Goal: Task Accomplishment & Management: Manage account settings

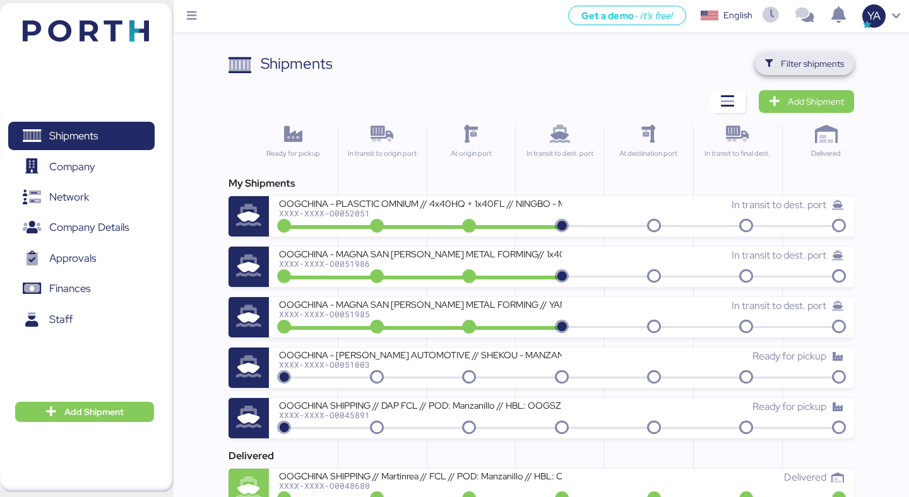
click at [804, 60] on span "Filter shipments" at bounding box center [812, 63] width 63 height 15
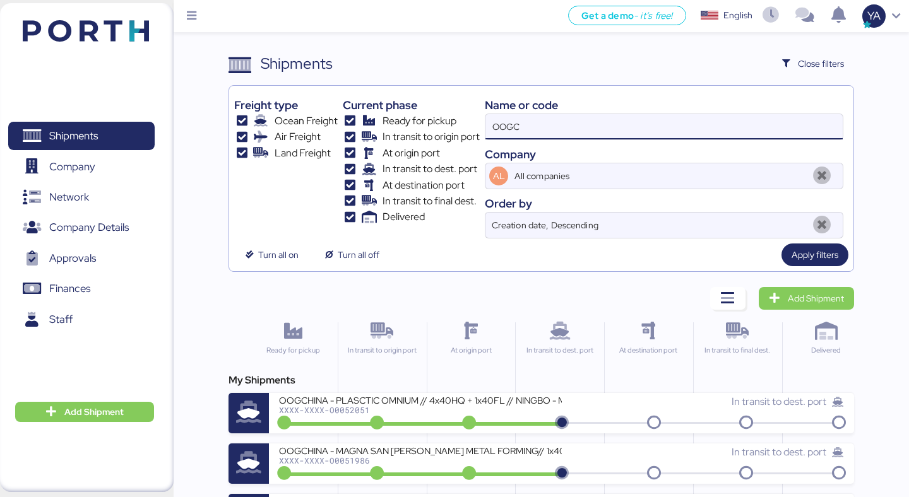
click at [659, 122] on input "OOGC" at bounding box center [663, 126] width 357 height 25
paste input "0052024"
type input "O0052024"
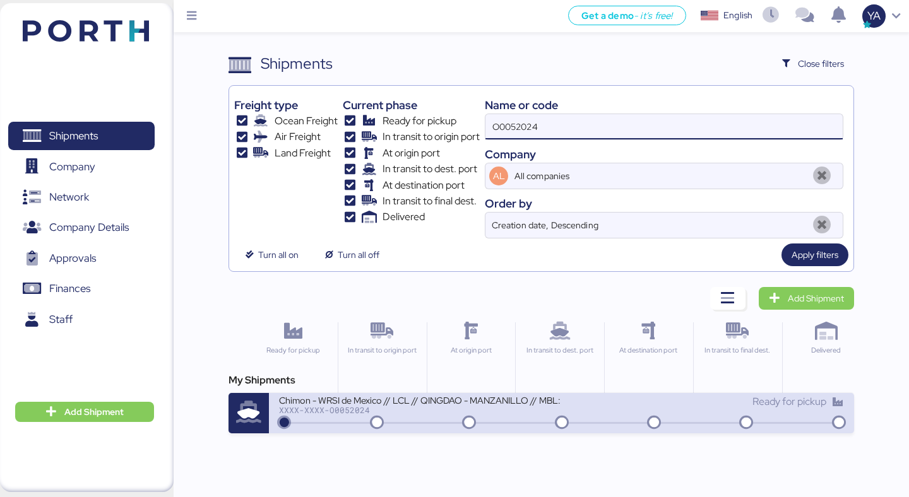
click at [396, 398] on div "Chimon - WRSI de Mexico // LCL // QINGDAO - MANZANILLO // MBL: TAOZLO11722 - HB…" at bounding box center [420, 399] width 282 height 11
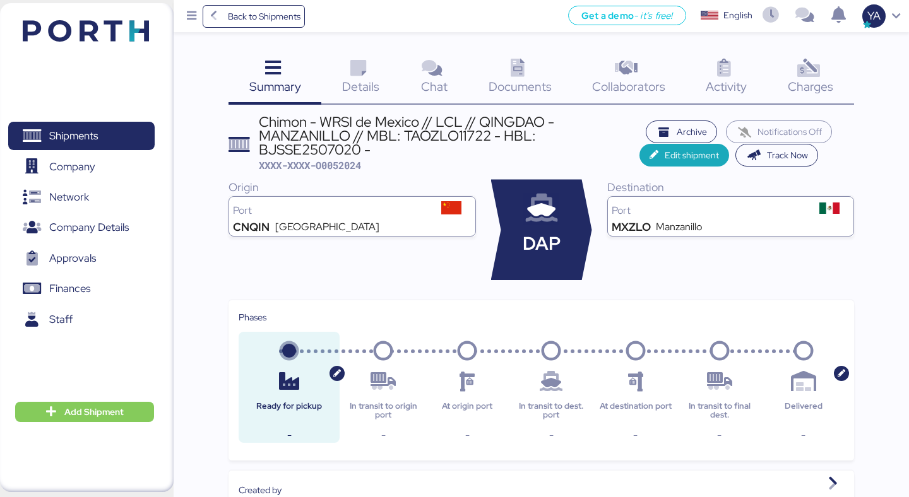
click at [809, 78] on icon at bounding box center [808, 68] width 27 height 18
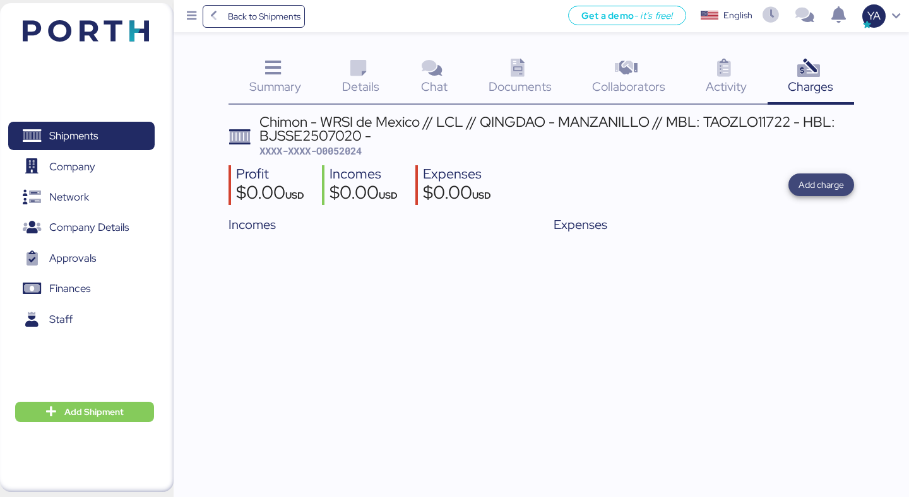
click at [800, 187] on span "Add charge" at bounding box center [820, 184] width 45 height 15
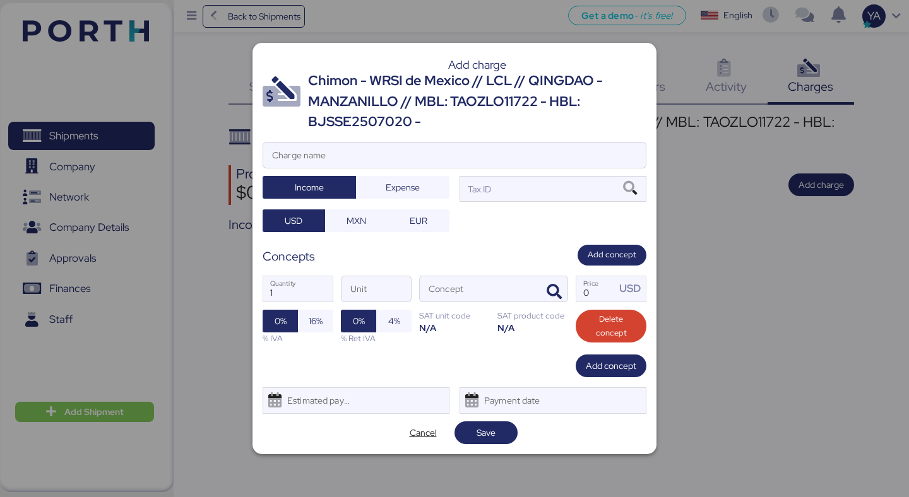
click at [370, 62] on div "Add charge" at bounding box center [477, 64] width 338 height 11
click at [370, 73] on div "Chimon - WRSI de Mexico // LCL // QINGDAO - MANZANILLO // MBL: TAOZLO11722 - HB…" at bounding box center [477, 101] width 338 height 61
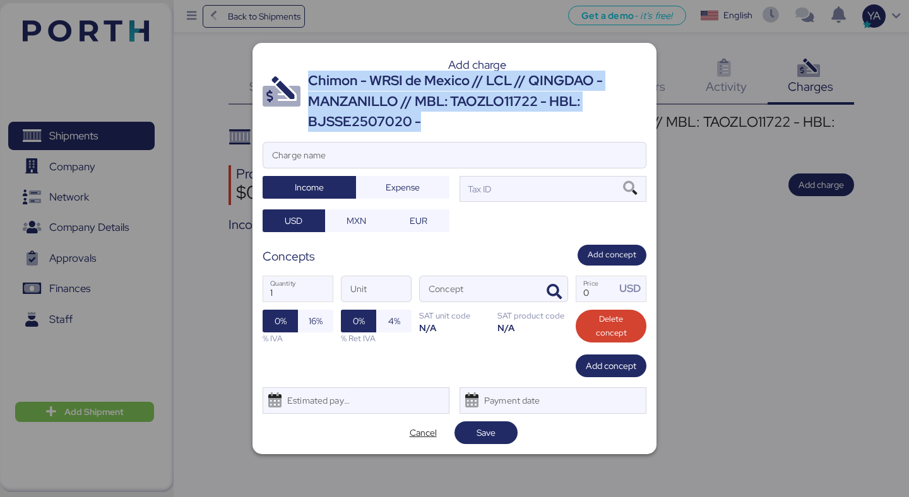
click at [370, 73] on div "Chimon - WRSI de Mexico // LCL // QINGDAO - MANZANILLO // MBL: TAOZLO11722 - HB…" at bounding box center [477, 101] width 338 height 61
copy div "Chimon - WRSI de Mexico // LCL // QINGDAO - MANZANILLO // MBL: TAOZLO11722 - HB…"
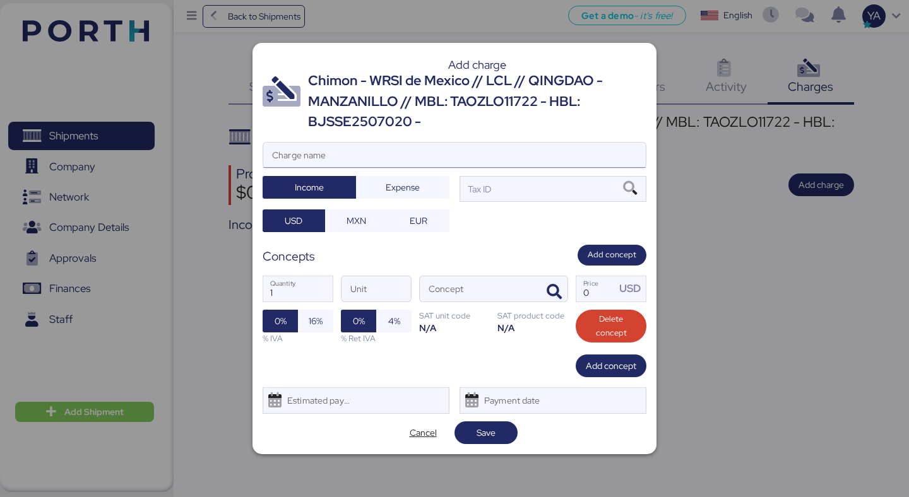
click at [378, 149] on input "Charge name" at bounding box center [454, 155] width 382 height 25
paste input "Chimon - WRSI de Mexico // LCL // QINGDAO - MANZANILLO // MBL: TAOZLO11722 - HB…"
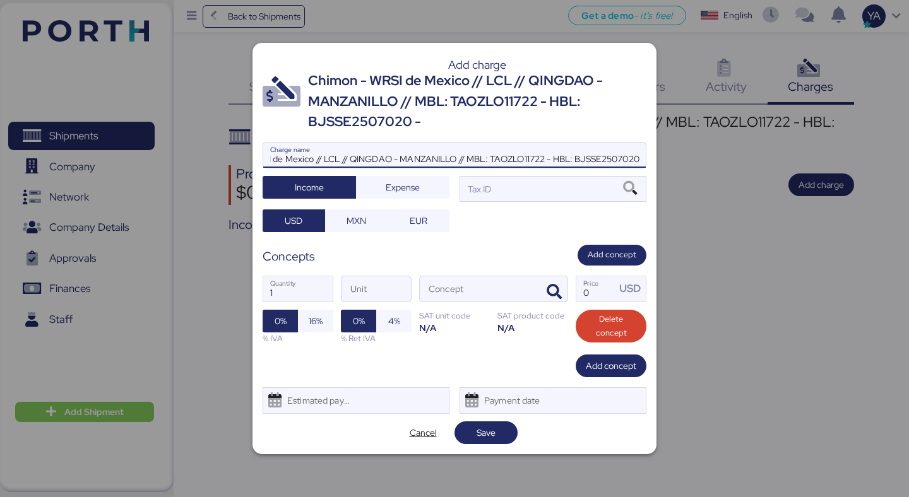
scroll to position [0, 65]
type input "Chimon - WRSI de Mexico // LCL // QINGDAO - MANZANILLO // MBL: TAOZLO11722 - HB…"
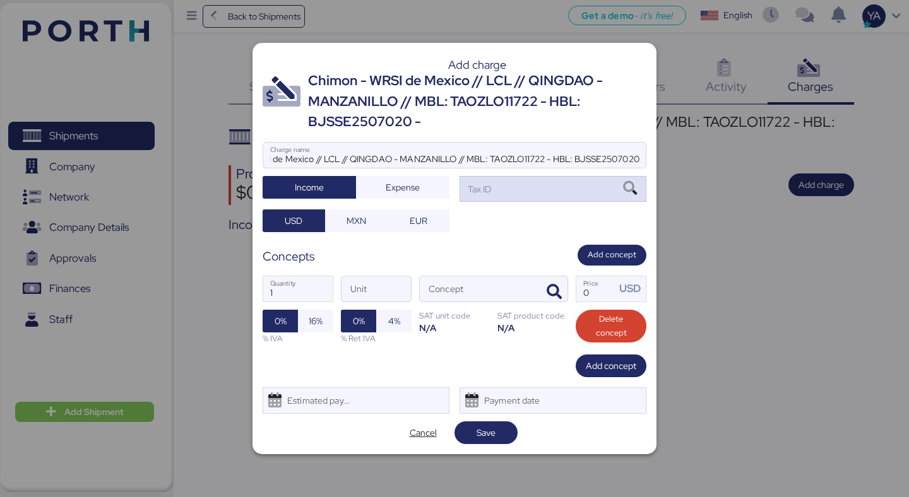
scroll to position [0, 0]
click at [490, 191] on div "Tax ID" at bounding box center [478, 189] width 26 height 14
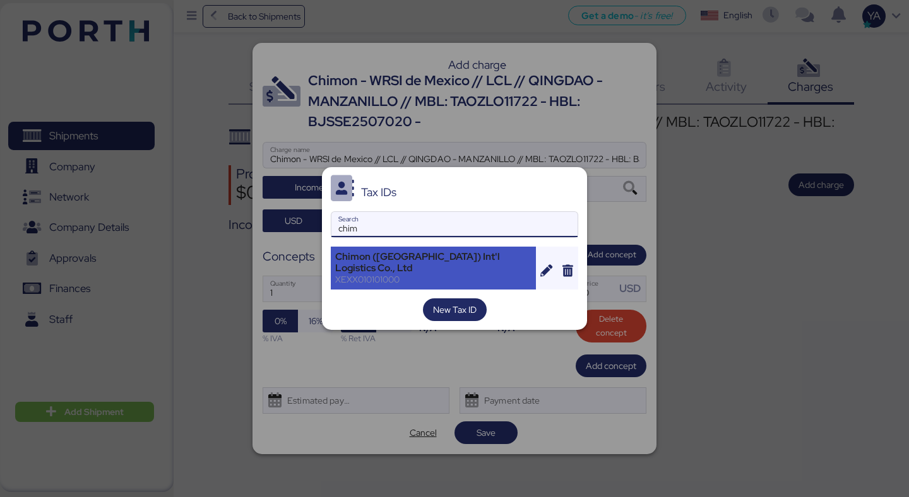
type input "chim"
click at [454, 259] on div "Chimon ([GEOGRAPHIC_DATA]) Int'l Logistics Co., Ltd" at bounding box center [433, 262] width 196 height 23
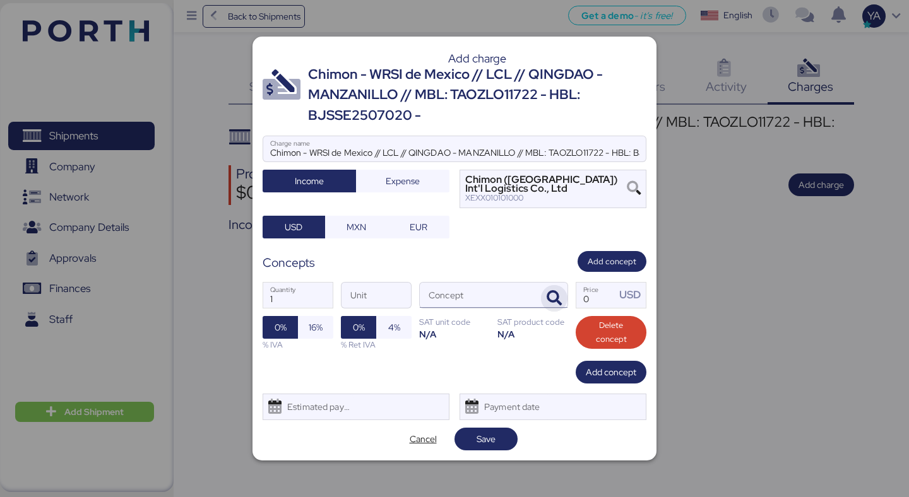
click at [562, 302] on span "button" at bounding box center [554, 298] width 27 height 27
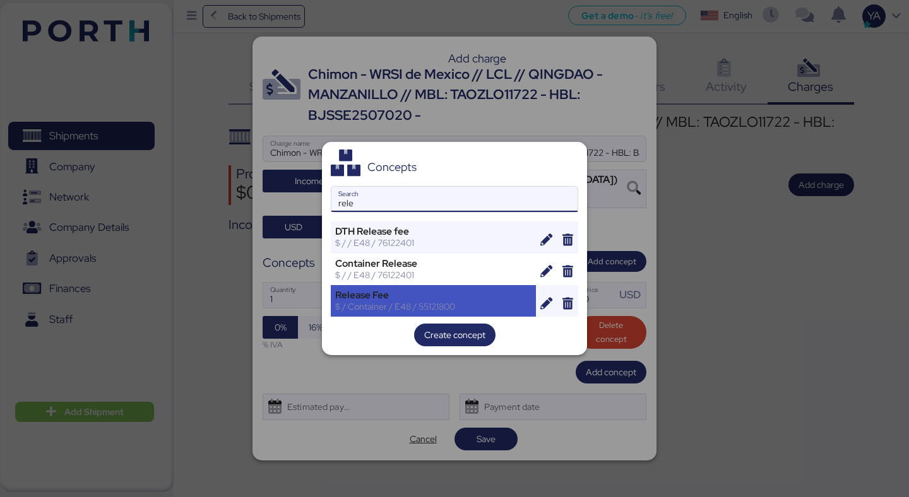
type input "rele"
click at [372, 292] on div "Release Fee" at bounding box center [433, 295] width 196 height 11
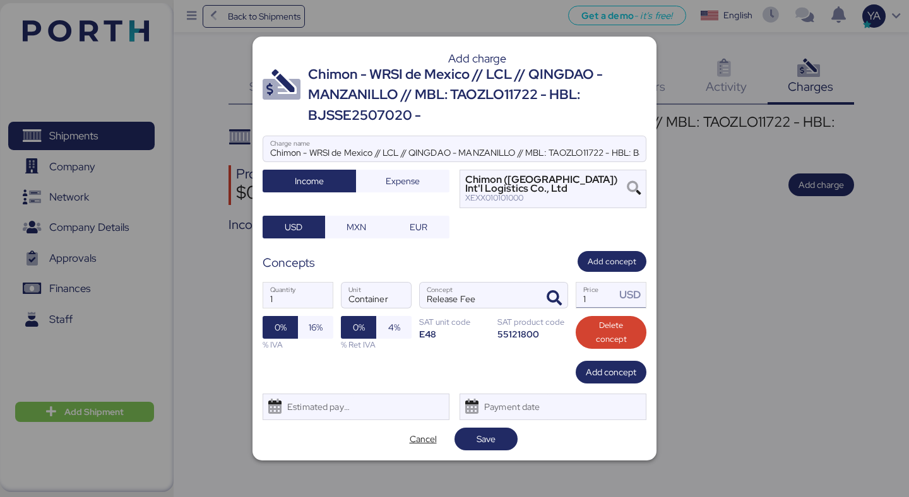
click at [596, 303] on input "1" at bounding box center [595, 295] width 39 height 25
type input "4"
type input "50"
click at [579, 376] on span "Add concept" at bounding box center [611, 372] width 71 height 23
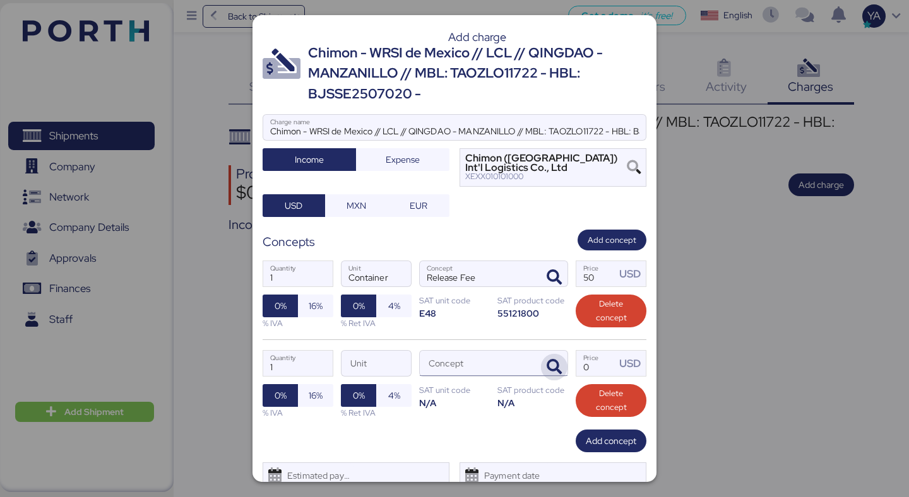
click at [559, 369] on icon "button" at bounding box center [554, 367] width 15 height 15
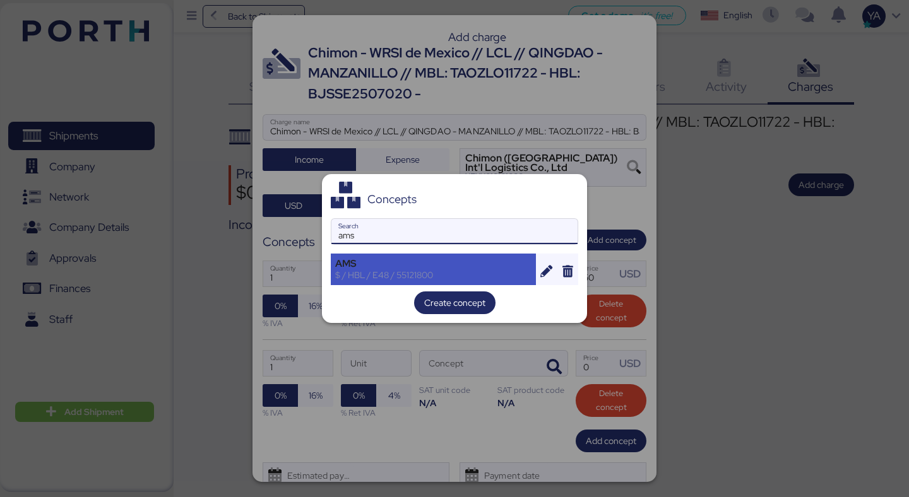
type input "ams"
click at [385, 267] on div "AMS" at bounding box center [433, 263] width 196 height 11
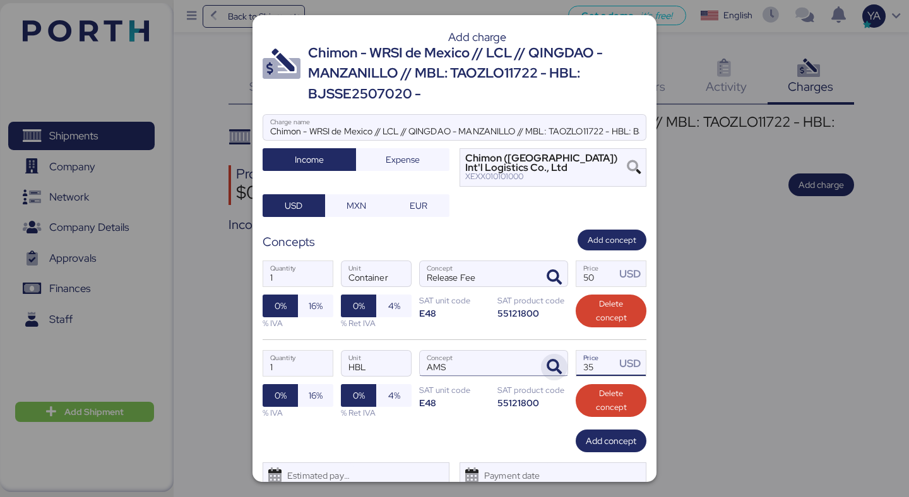
drag, startPoint x: 603, startPoint y: 370, endPoint x: 548, endPoint y: 370, distance: 54.9
click at [548, 370] on div "1 Quantity HBL Unit AMS Concept 35 Price USD 0% 16% % IVA 0% 4% % Ret IVA SAT u…" at bounding box center [455, 385] width 384 height 90
type input "40"
click at [598, 447] on span "Add concept" at bounding box center [611, 441] width 50 height 15
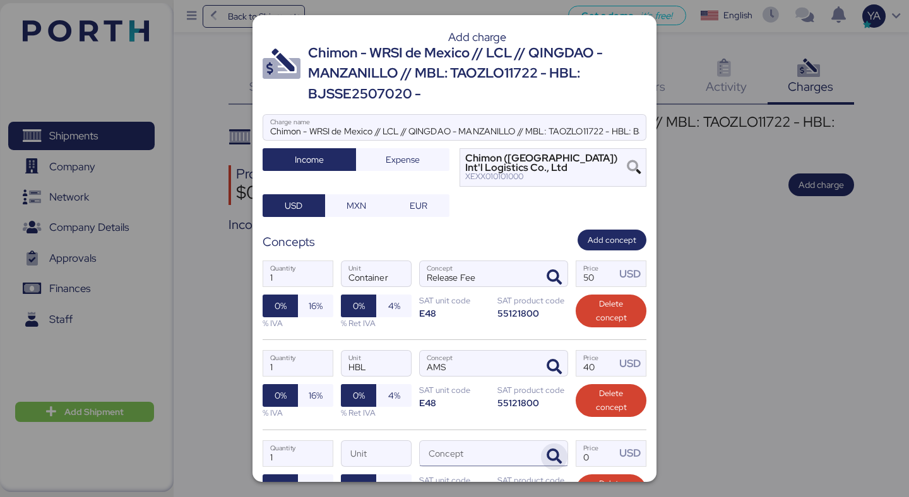
click at [555, 455] on icon "button" at bounding box center [554, 456] width 15 height 15
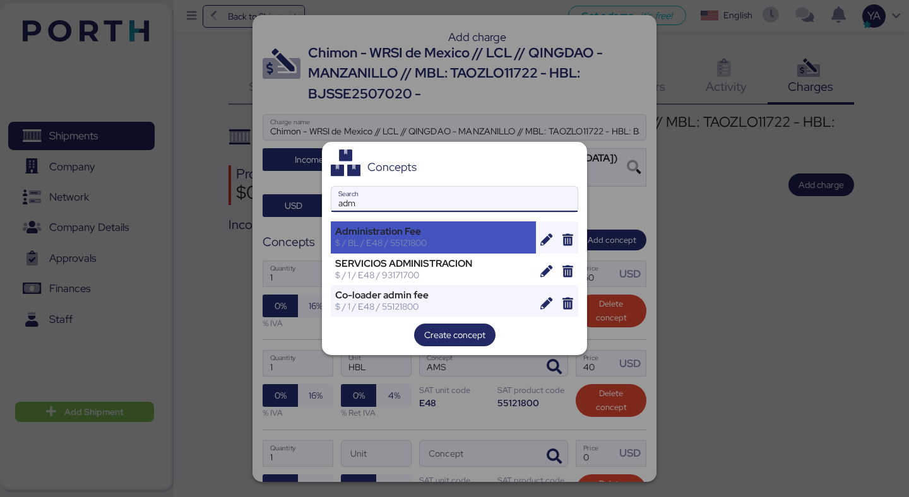
type input "adm"
click at [439, 230] on div "Administration Fee" at bounding box center [433, 231] width 196 height 11
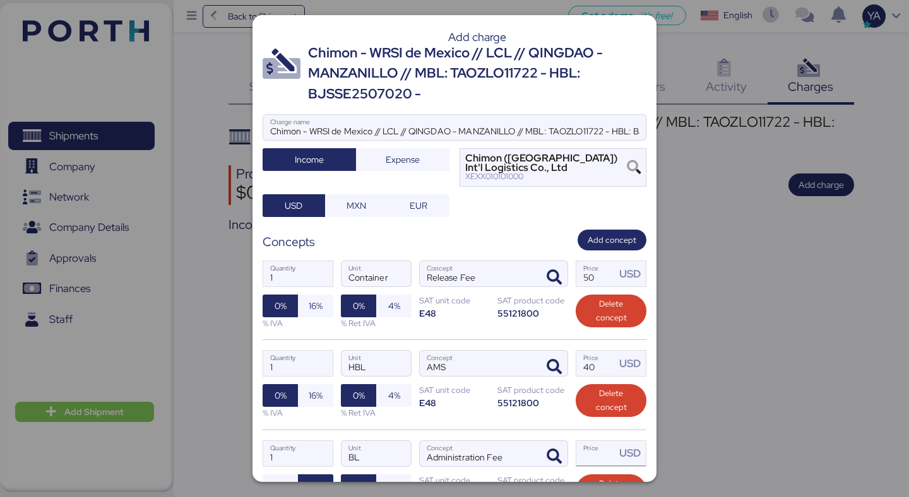
click at [596, 451] on input "Price USD" at bounding box center [595, 453] width 39 height 25
type input "30"
click at [522, 423] on div "1 Quantity HBL Unit AMS Concept 40 Price USD 0% 16% % IVA 0% 4% % Ret IVA SAT u…" at bounding box center [455, 385] width 384 height 90
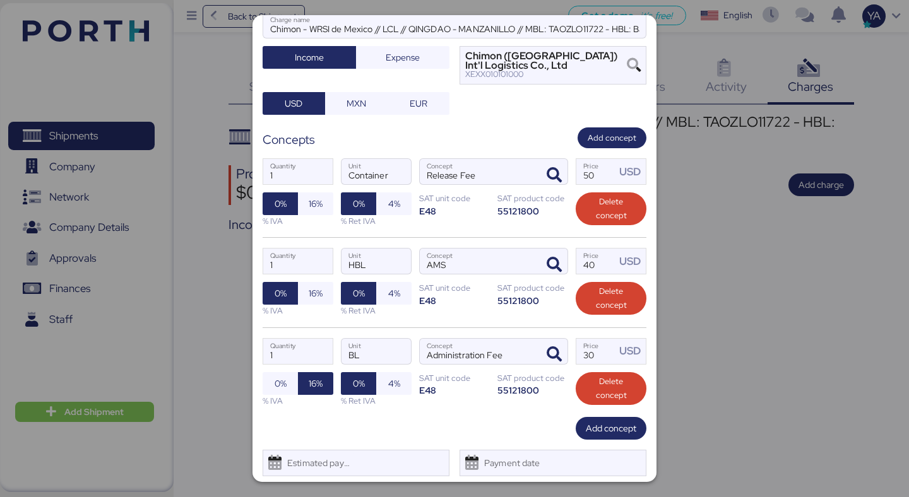
scroll to position [137, 0]
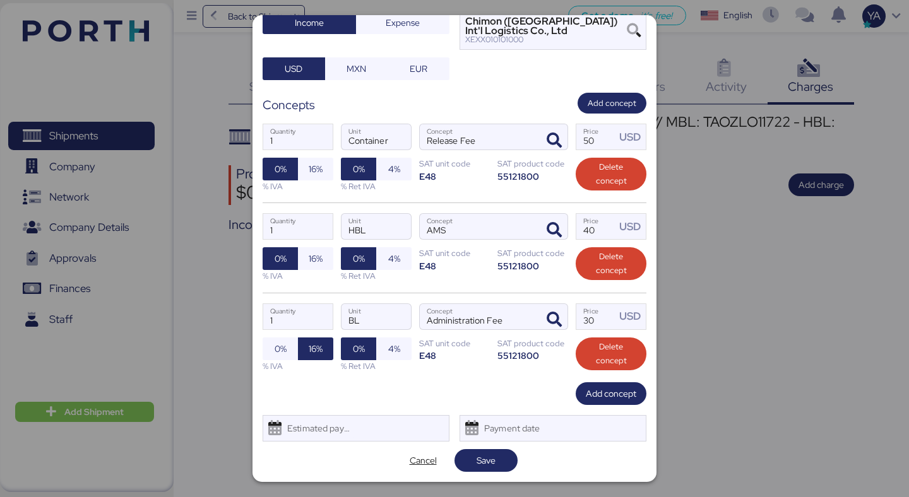
click at [598, 406] on div "Add charge Chimon - WRSI de Mexico // LCL // QINGDAO - MANZANILLO // MBL: TAOZL…" at bounding box center [454, 248] width 404 height 467
click at [598, 397] on span "Add concept" at bounding box center [611, 393] width 50 height 15
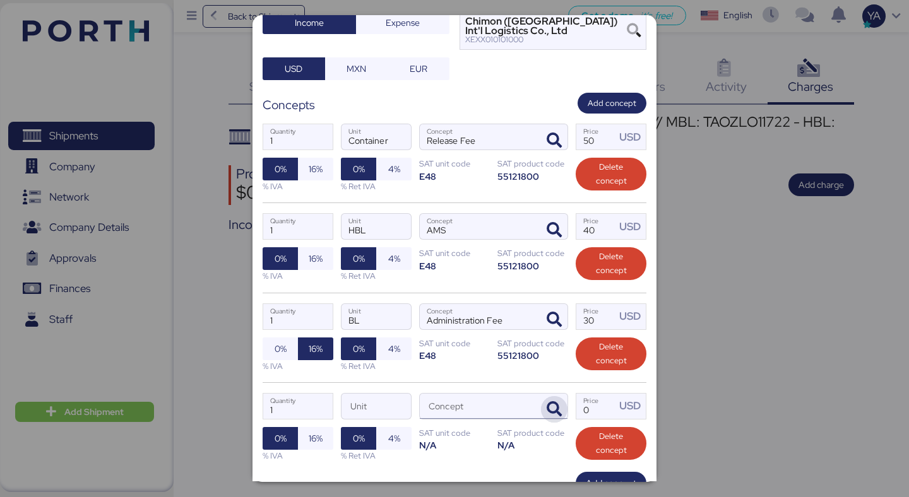
click at [560, 407] on icon "button" at bounding box center [554, 409] width 15 height 15
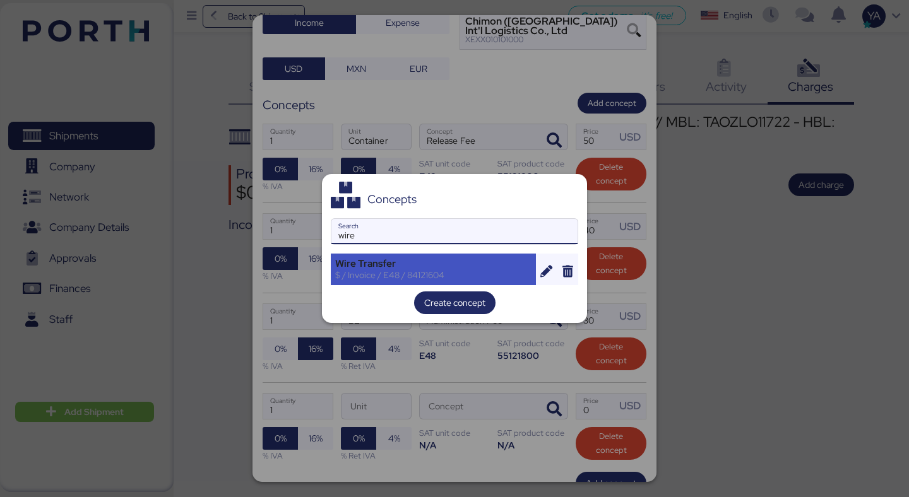
type input "wire"
click at [461, 279] on div "$ / Invoice / E48 / 84121604" at bounding box center [433, 274] width 196 height 11
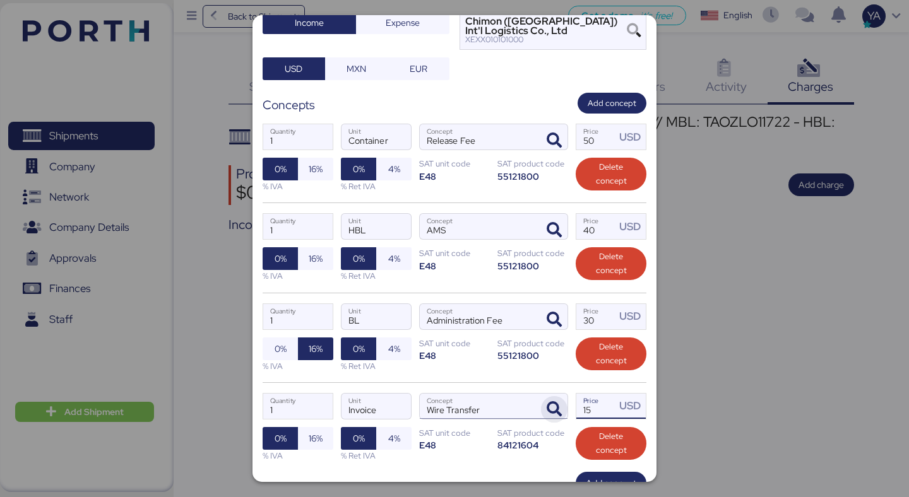
drag, startPoint x: 599, startPoint y: 409, endPoint x: 561, endPoint y: 408, distance: 37.9
click at [562, 408] on div "1 Quantity Invoice Unit Wire Transfer Concept 15 Price USD 0% 16% % IVA 0% 4% %…" at bounding box center [455, 427] width 384 height 90
type input "20"
click at [589, 481] on span "Add concept" at bounding box center [611, 483] width 50 height 15
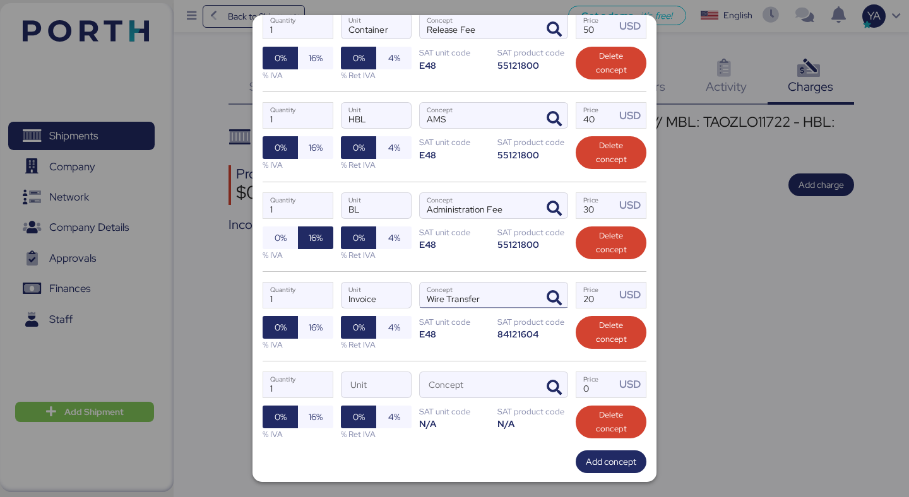
scroll to position [316, 0]
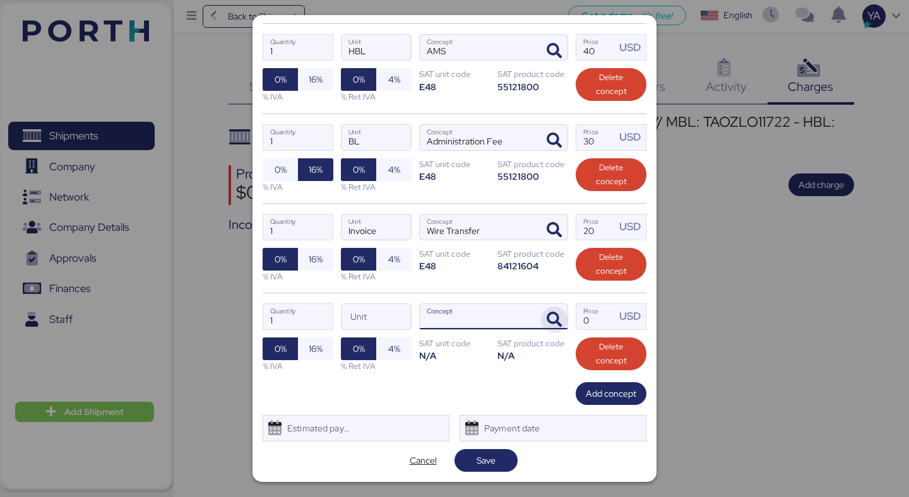
click at [552, 321] on icon "button" at bounding box center [554, 319] width 15 height 15
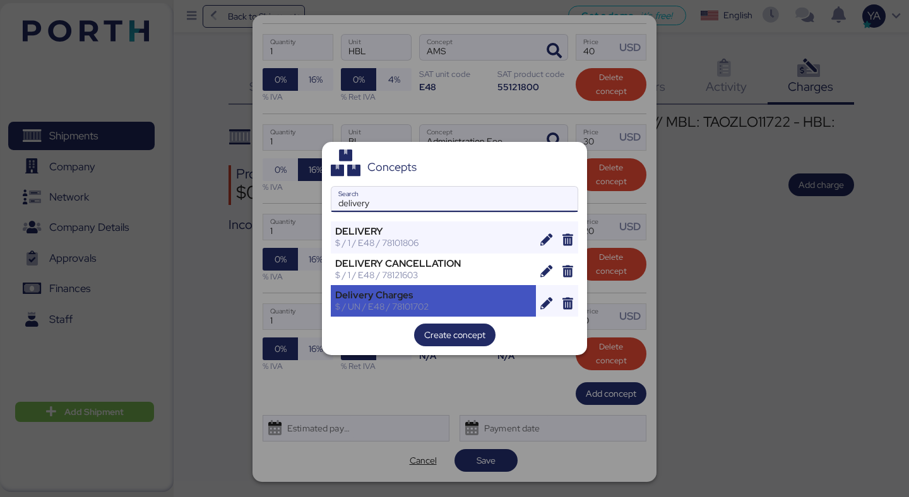
type input "delivery"
click at [457, 288] on div "Delivery Charges $ / UN / E48 / 78101702" at bounding box center [433, 301] width 205 height 32
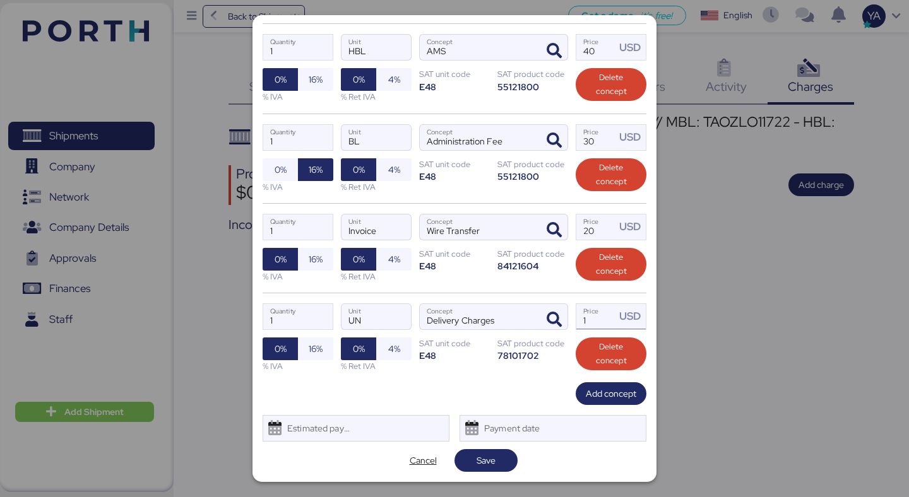
click at [584, 319] on input "1" at bounding box center [595, 316] width 39 height 25
type input "585"
click at [491, 463] on span "Save" at bounding box center [485, 460] width 19 height 15
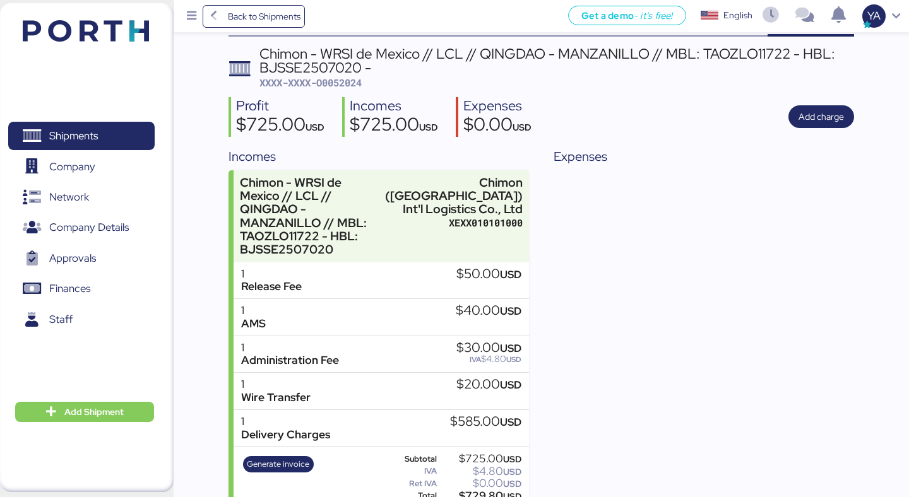
scroll to position [76, 0]
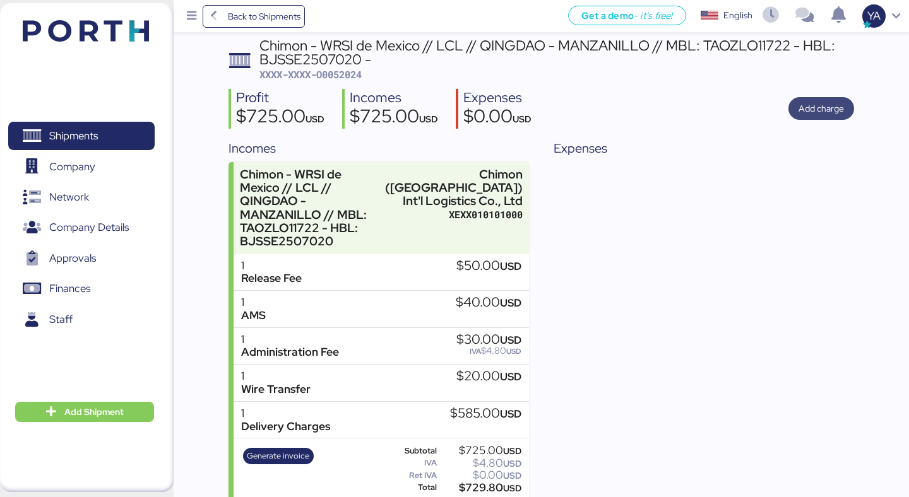
click at [841, 104] on span "Add charge" at bounding box center [820, 108] width 45 height 15
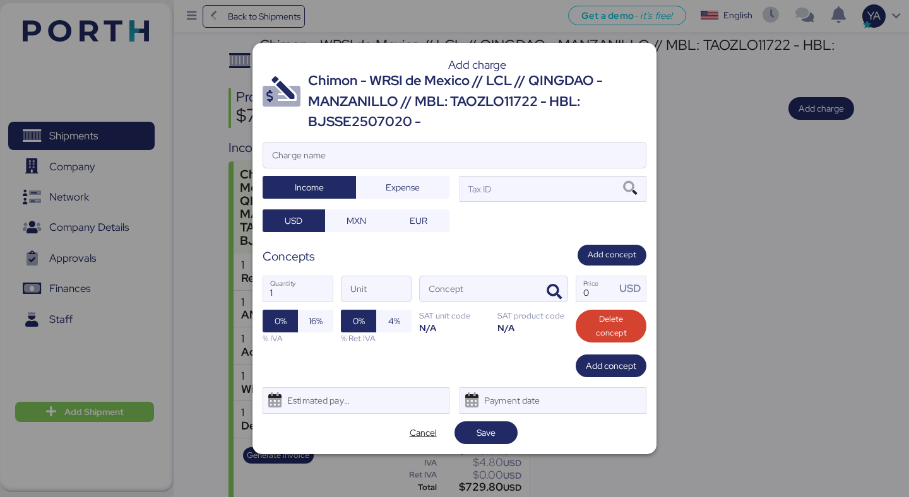
click at [477, 97] on div "Chimon - WRSI de Mexico // LCL // QINGDAO - MANZANILLO // MBL: TAOZLO11722 - HB…" at bounding box center [477, 101] width 338 height 61
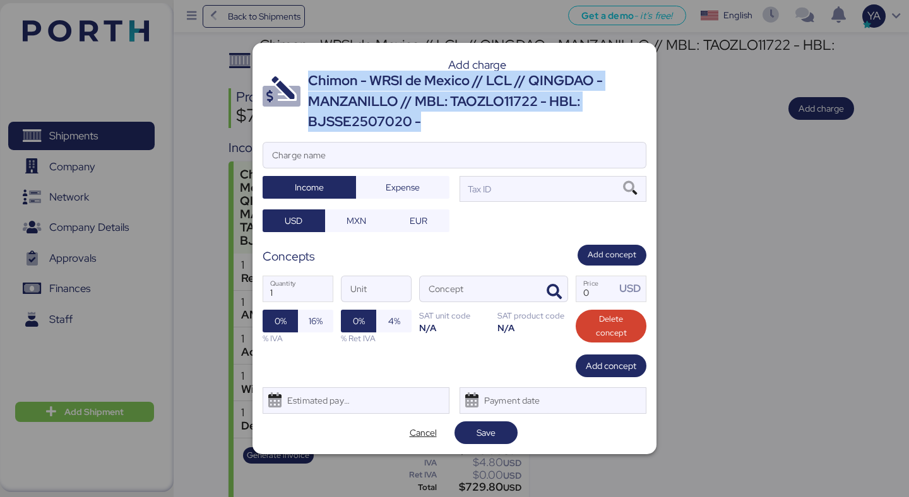
click at [477, 97] on div "Chimon - WRSI de Mexico // LCL // QINGDAO - MANZANILLO // MBL: TAOZLO11722 - HB…" at bounding box center [477, 101] width 338 height 61
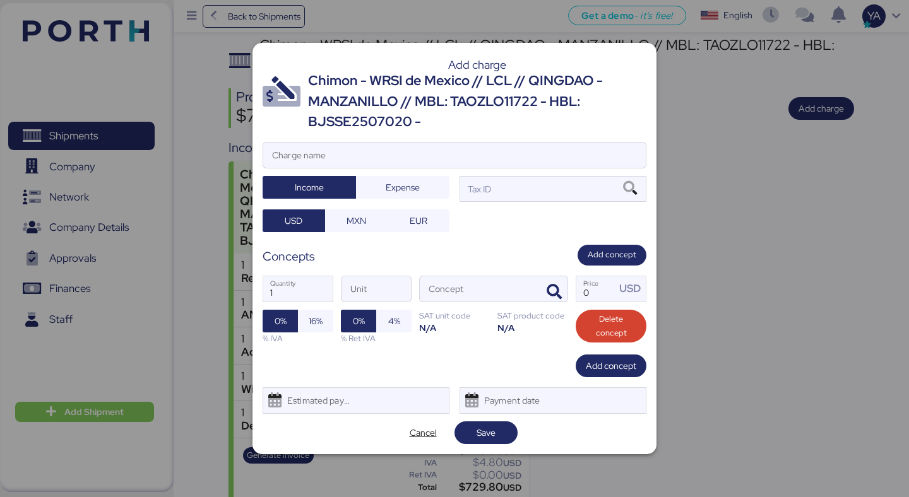
click at [477, 117] on div "Chimon - WRSI de Mexico // LCL // QINGDAO - MANZANILLO // MBL: TAOZLO11722 - HB…" at bounding box center [477, 101] width 338 height 61
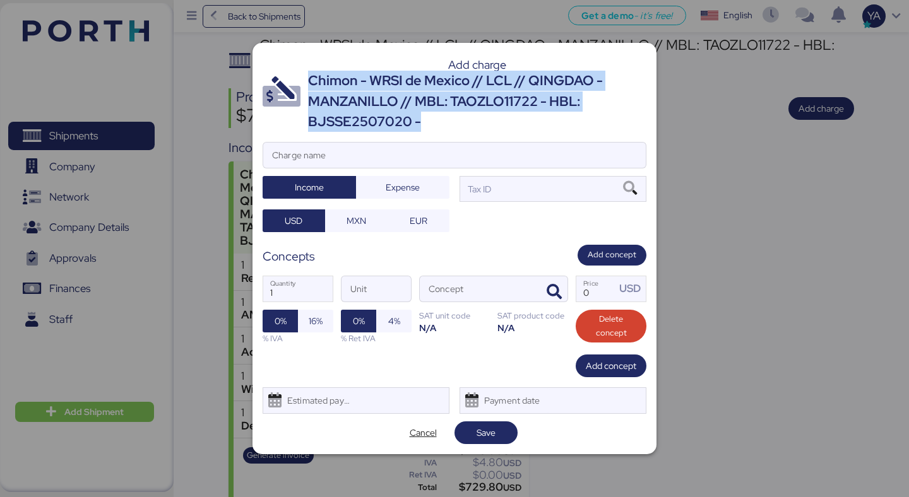
drag, startPoint x: 477, startPoint y: 122, endPoint x: 423, endPoint y: 100, distance: 58.6
click at [423, 100] on div "Chimon - WRSI de Mexico // LCL // QINGDAO - MANZANILLO // MBL: TAOZLO11722 - HB…" at bounding box center [477, 101] width 338 height 61
click at [423, 101] on div "Chimon - WRSI de Mexico // LCL // QINGDAO - MANZANILLO // MBL: TAOZLO11722 - HB…" at bounding box center [477, 101] width 338 height 61
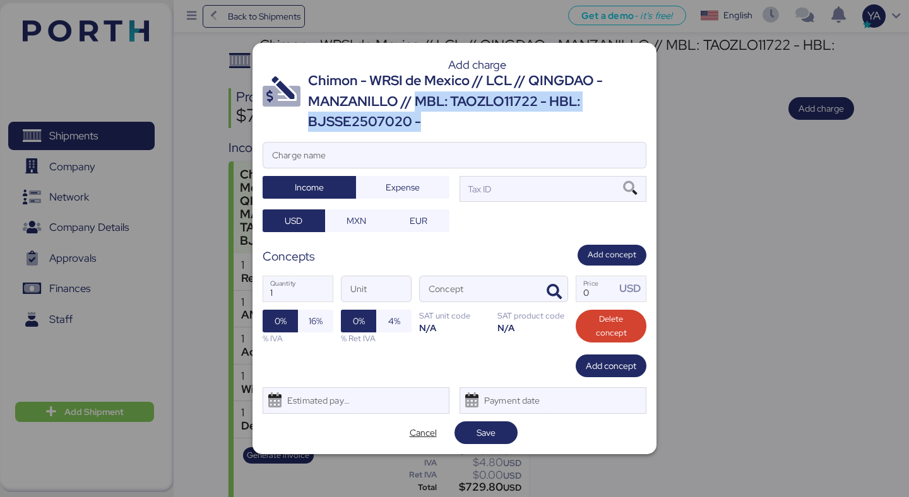
drag, startPoint x: 417, startPoint y: 98, endPoint x: 422, endPoint y: 129, distance: 31.3
click at [422, 129] on div "Chimon - WRSI de Mexico // LCL // QINGDAO - MANZANILLO // MBL: TAOZLO11722 - HB…" at bounding box center [477, 101] width 338 height 61
copy div "MBL: TAOZLO11722 - HBL: BJSSE2507020 -"
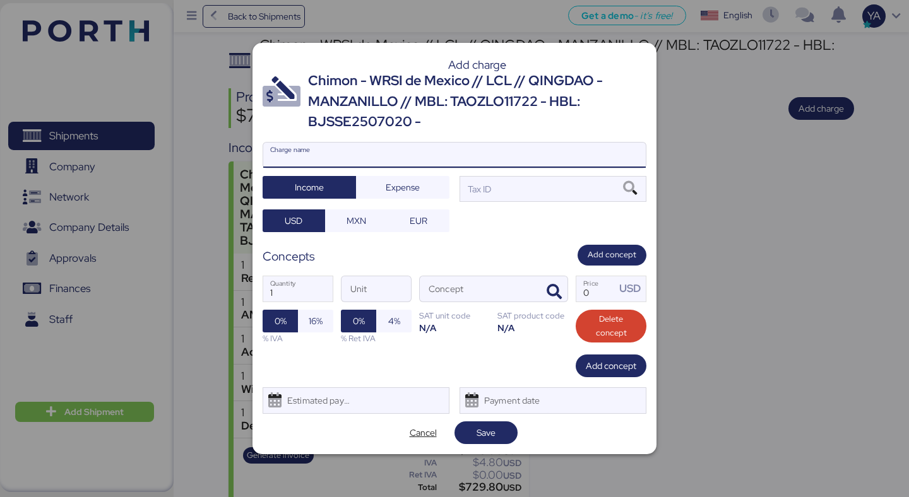
click at [369, 162] on input "Charge name" at bounding box center [454, 155] width 382 height 25
paste input "MBL: TAOZLO11722 - HBL: BJSSE2507020 -"
click at [335, 162] on input "ECU CHARGES MBL: TAOZLO11722 - HBL: BJSSE2507020 -" at bounding box center [454, 155] width 382 height 25
click at [596, 169] on div at bounding box center [454, 174] width 382 height 13
click at [596, 168] on input "ECU CHARGES // MBL: TAOZLO11722 - HBL: BJSSE2507020 -" at bounding box center [454, 155] width 382 height 25
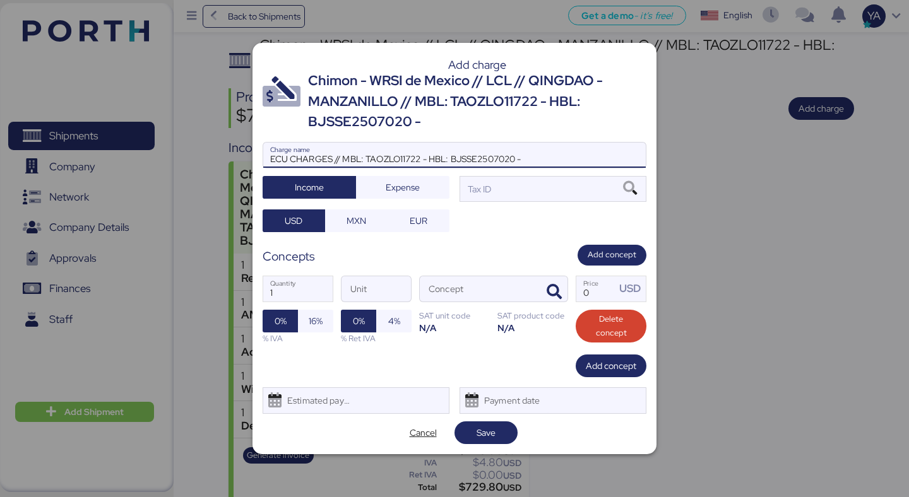
click at [598, 163] on input "ECU CHARGES // MBL: TAOZLO11722 - HBL: BJSSE2507020 -" at bounding box center [454, 155] width 382 height 25
type input "ECU CHARGES // MBL: TAOZLO11722 - HBL: BJSSE2507020"
click at [576, 175] on div at bounding box center [454, 174] width 382 height 13
click at [576, 168] on input "ECU CHARGES // MBL: TAOZLO11722 - HBL: BJSSE2507020" at bounding box center [454, 155] width 382 height 25
click at [576, 187] on div "Tax ID" at bounding box center [552, 188] width 187 height 25
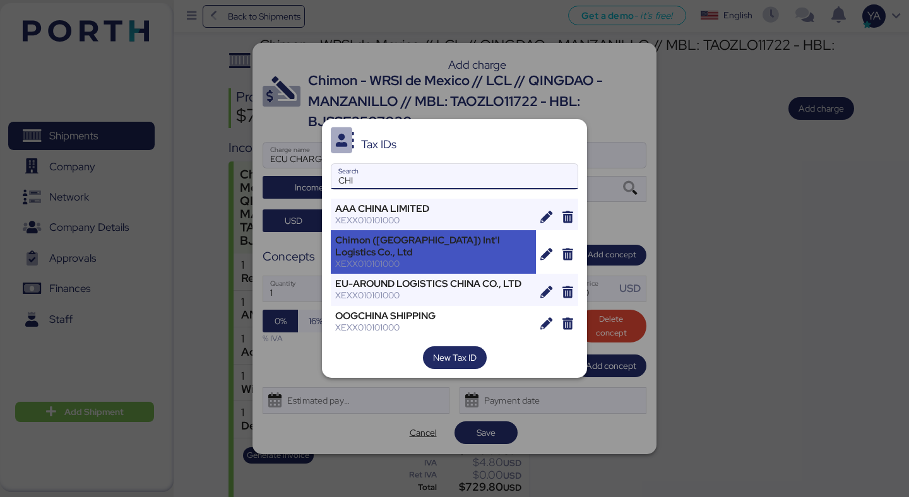
type input "CHI"
click at [446, 258] on div "XEXX010101000" at bounding box center [433, 263] width 196 height 11
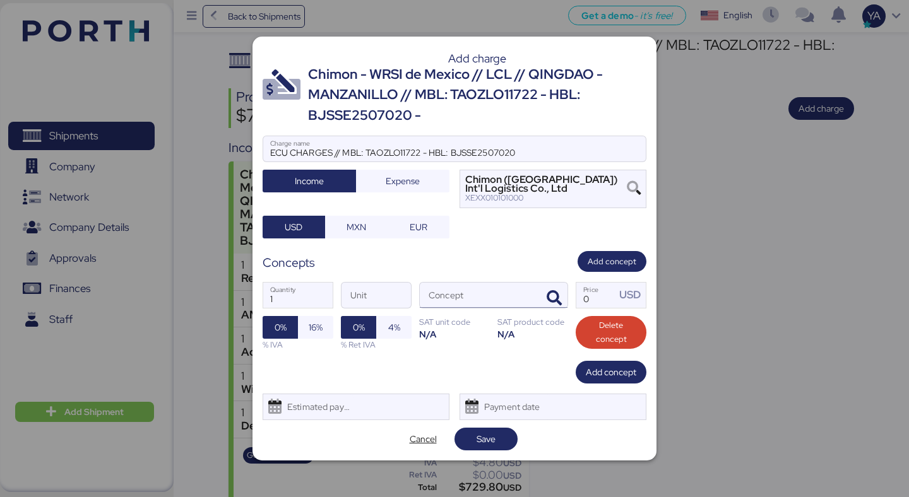
click at [448, 296] on input "Concept" at bounding box center [478, 295] width 117 height 25
click at [564, 307] on span "button" at bounding box center [554, 298] width 27 height 27
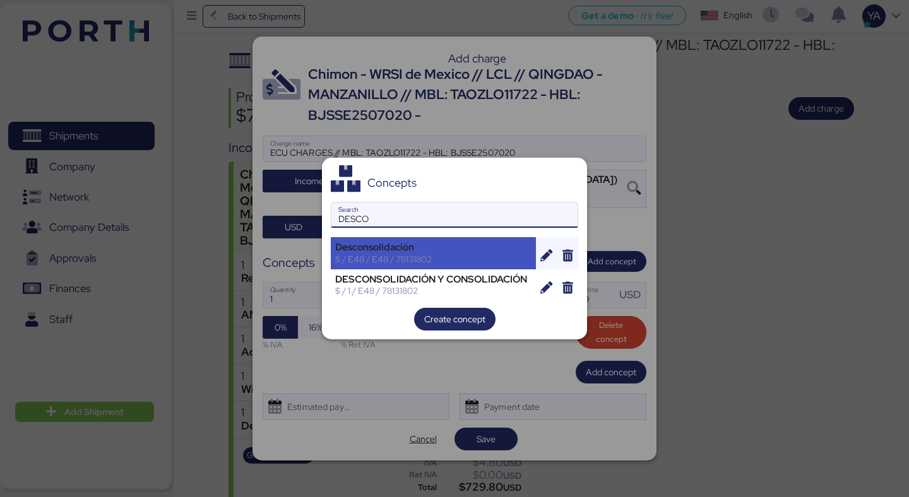
type input "DESCO"
click at [487, 266] on div "Desconsolidación $ / E48 / E48 / 78131802" at bounding box center [433, 253] width 205 height 32
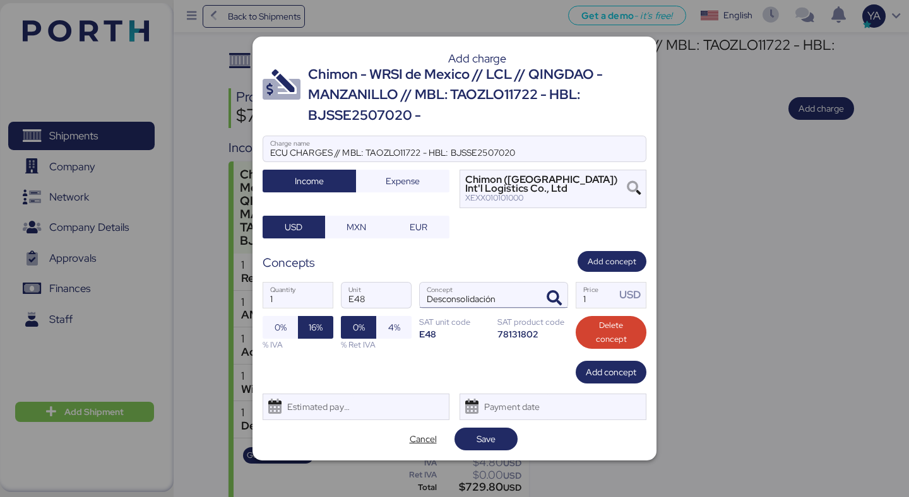
click at [504, 302] on input "Desconsolidación" at bounding box center [478, 295] width 117 height 25
type input "Desconsolidación"
click at [618, 377] on span "Add concept" at bounding box center [611, 372] width 50 height 15
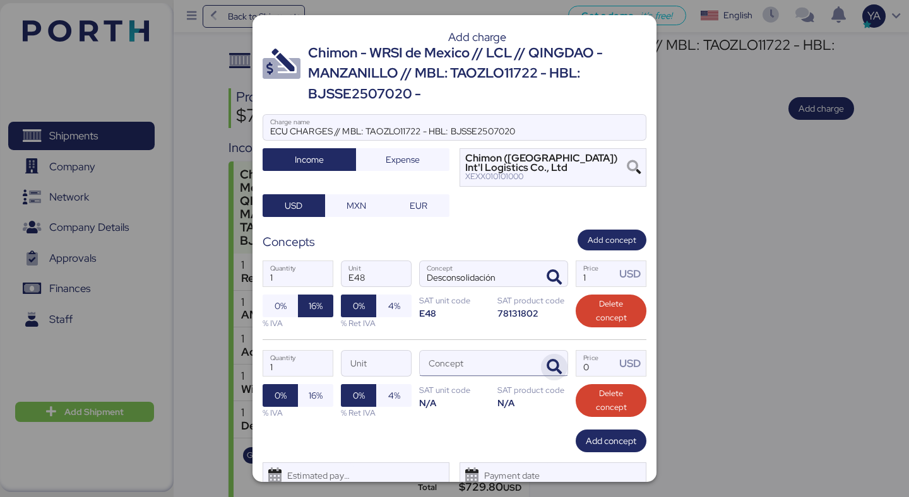
click at [549, 367] on icon "button" at bounding box center [554, 367] width 15 height 15
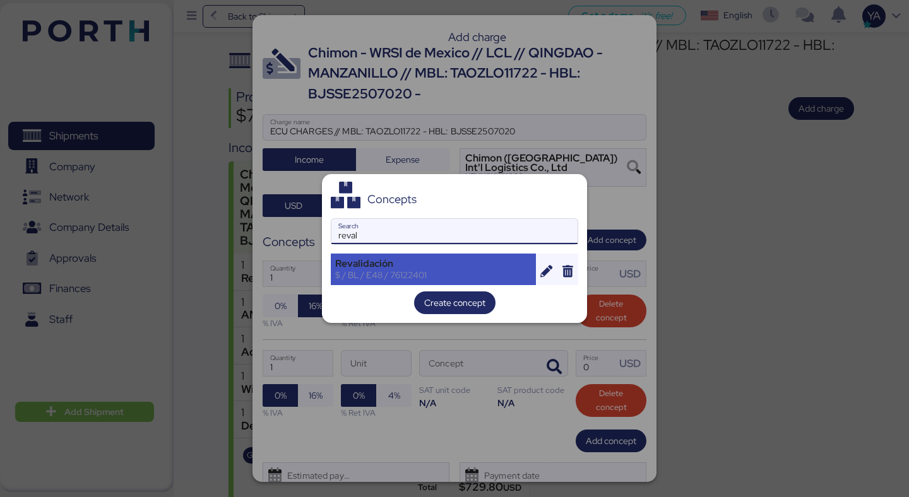
type input "reval"
click at [402, 254] on div "Revalidación $ / BL / E48 / 76122401" at bounding box center [433, 270] width 205 height 32
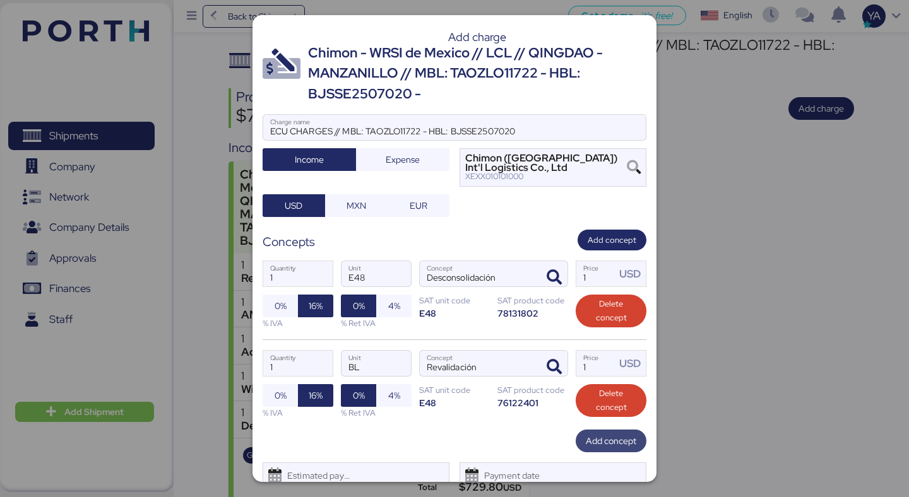
click at [593, 448] on span "Add concept" at bounding box center [611, 441] width 50 height 18
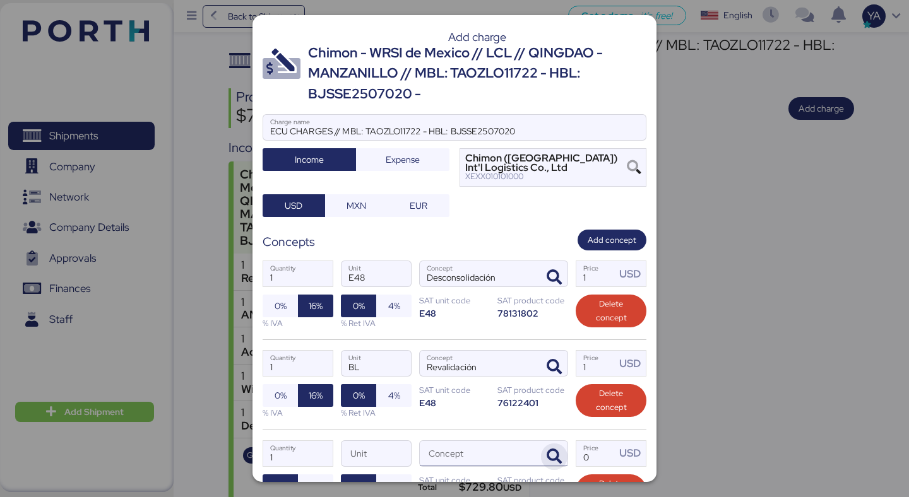
click at [552, 449] on icon "button" at bounding box center [554, 456] width 15 height 15
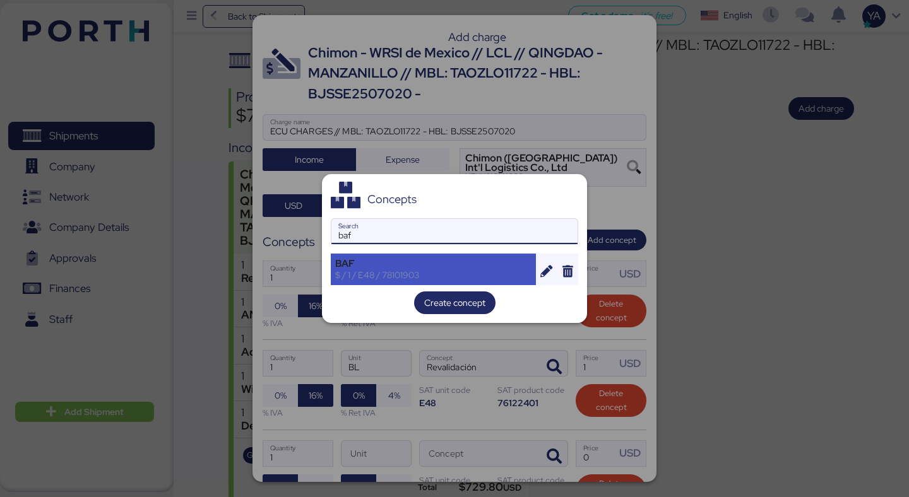
type input "baf"
click at [427, 276] on div "$ / 1 / E48 / 78101903" at bounding box center [433, 274] width 196 height 11
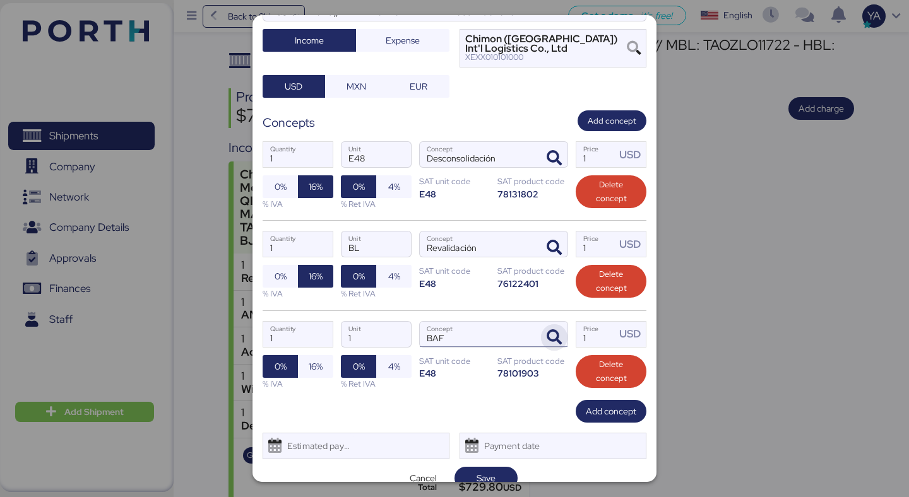
scroll to position [137, 0]
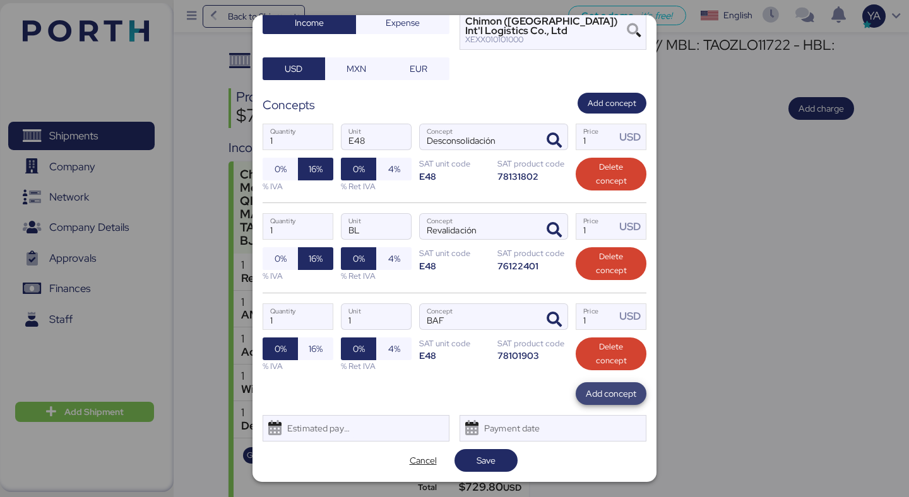
click at [581, 391] on span "Add concept" at bounding box center [611, 393] width 71 height 23
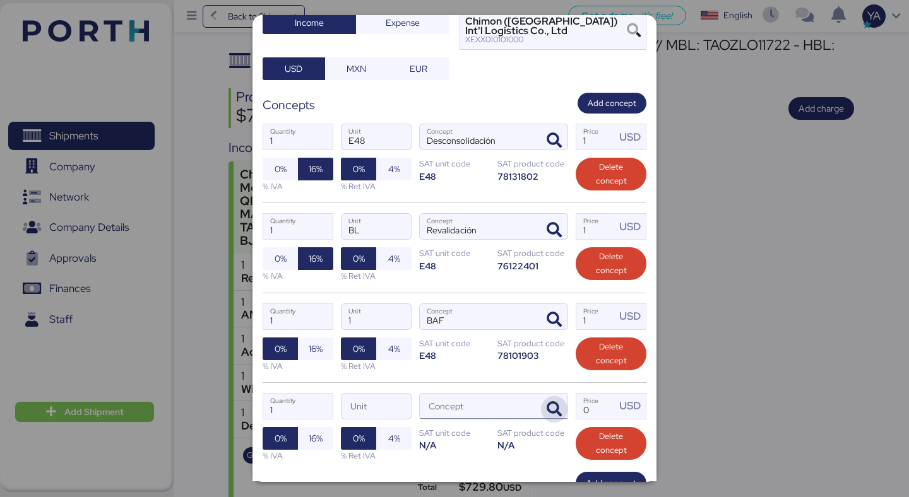
click at [555, 403] on icon "button" at bounding box center [554, 409] width 15 height 15
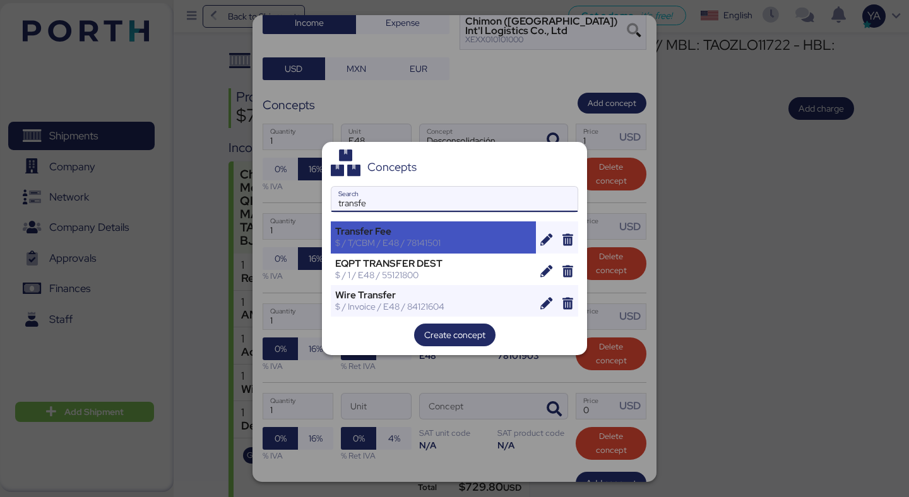
type input "transfe"
click at [443, 238] on div "$ / T/CBM / E48 / 78141501" at bounding box center [433, 242] width 196 height 11
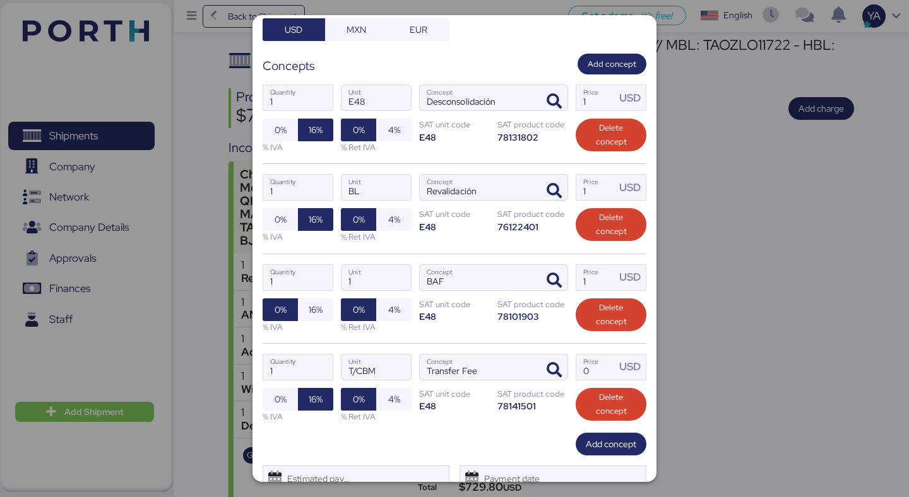
scroll to position [221, 0]
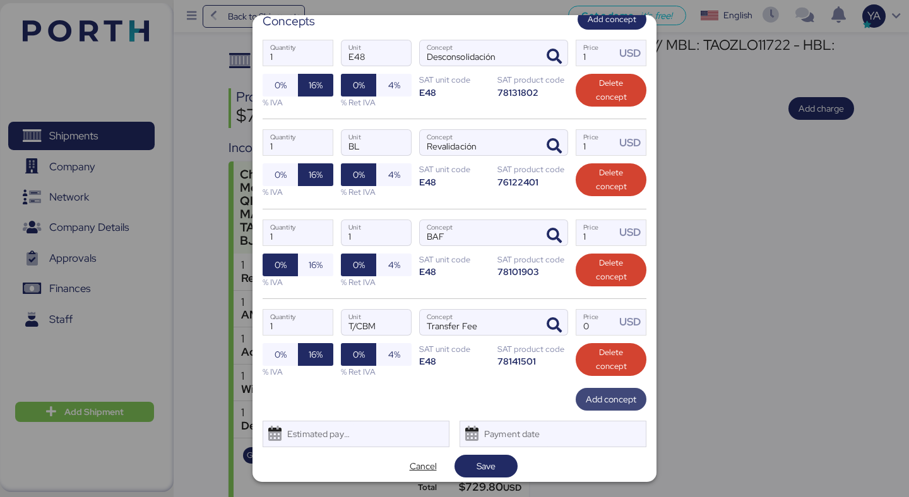
click at [595, 410] on span "Add concept" at bounding box center [611, 399] width 71 height 23
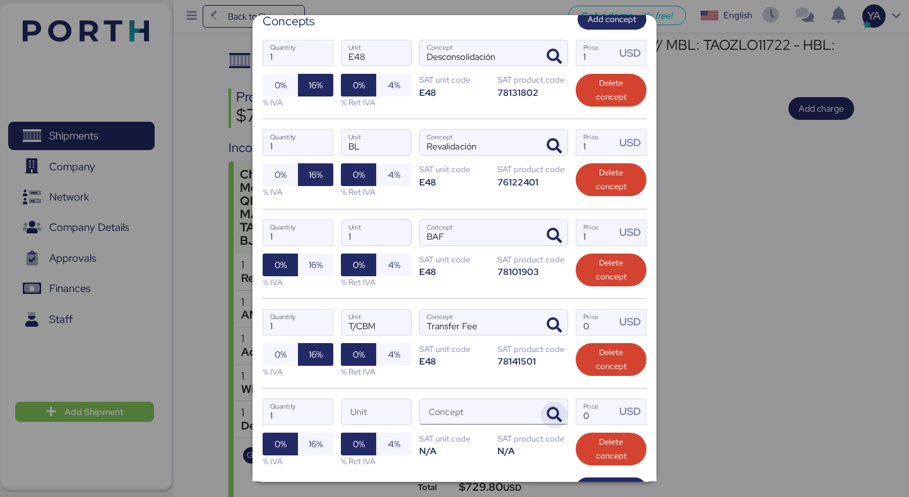
click at [556, 414] on icon "button" at bounding box center [554, 415] width 15 height 15
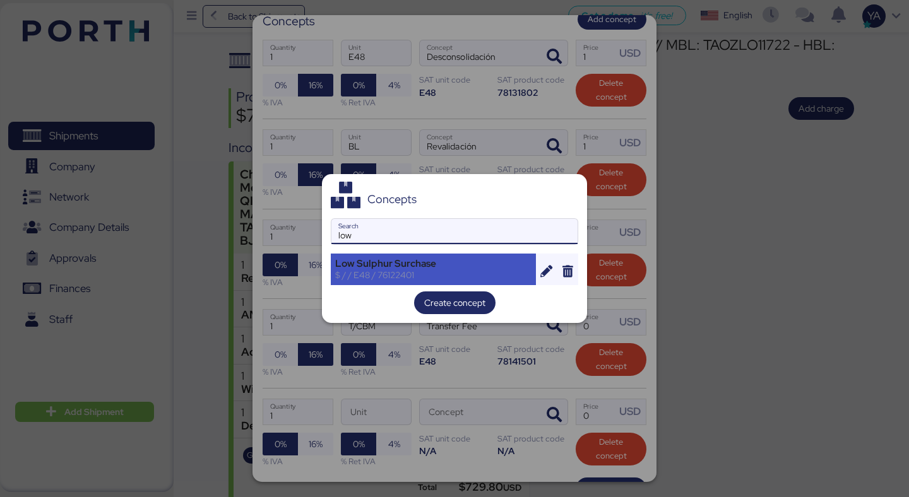
type input "low"
click at [440, 271] on div "$ / / E48 / 76122401" at bounding box center [433, 274] width 196 height 11
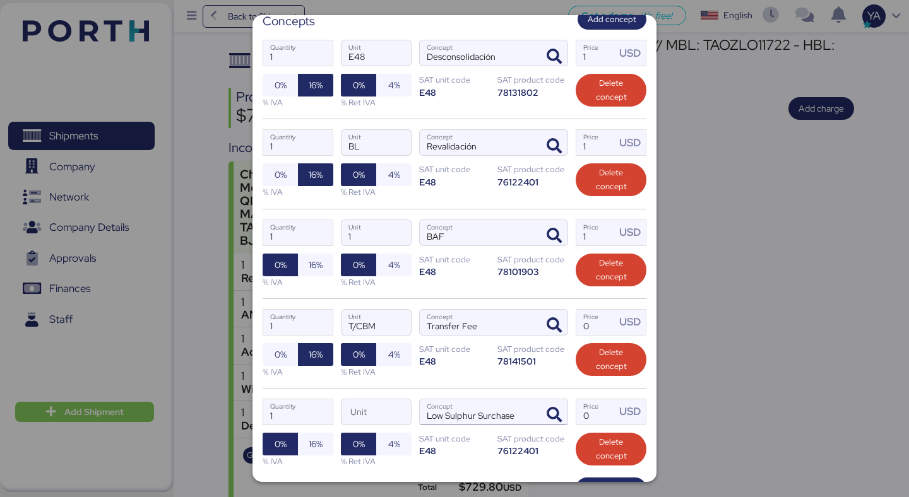
click at [526, 411] on input "Low Sulphur Surchase" at bounding box center [478, 411] width 117 height 25
type input "Low Sulphur Surcharge"
click at [597, 54] on input "1" at bounding box center [595, 52] width 39 height 25
type input "11.6"
click at [603, 146] on input "1" at bounding box center [595, 142] width 39 height 25
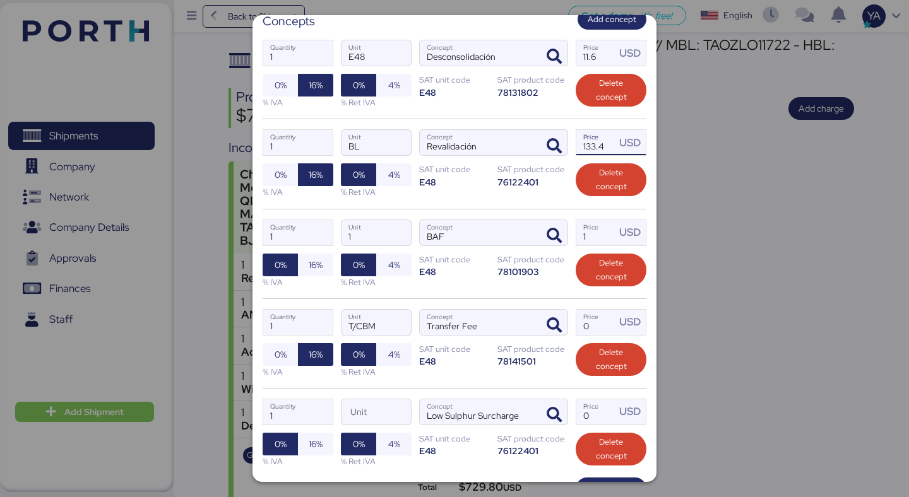
type input "133.4"
click at [598, 233] on input "1" at bounding box center [595, 232] width 39 height 25
type input "31.61"
click at [593, 328] on input "Price USD" at bounding box center [595, 322] width 39 height 25
type input "37.93"
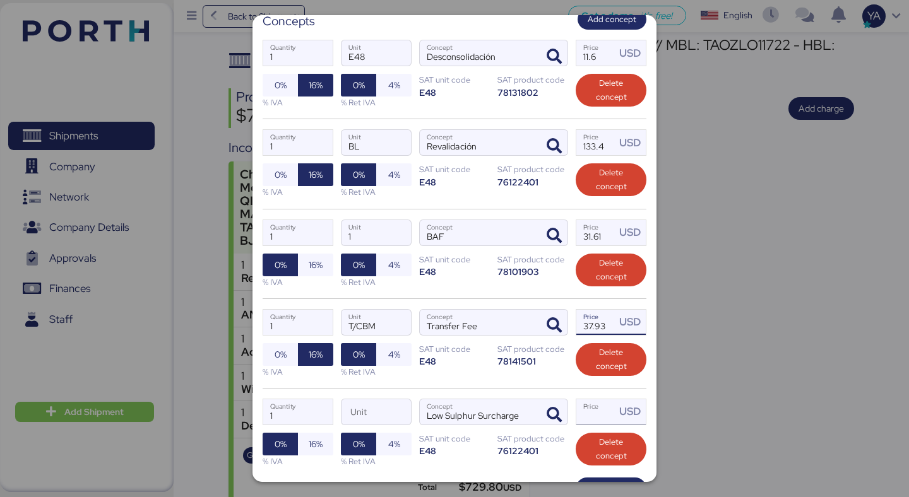
click at [597, 425] on input "Price USD" at bounding box center [595, 411] width 39 height 25
type input "6.32"
click at [539, 439] on div "SAT product code" at bounding box center [532, 439] width 71 height 12
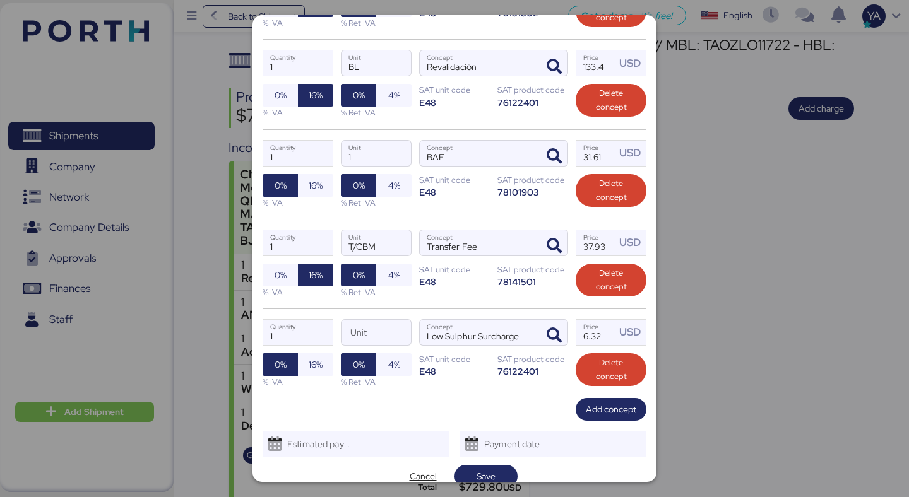
scroll to position [316, 0]
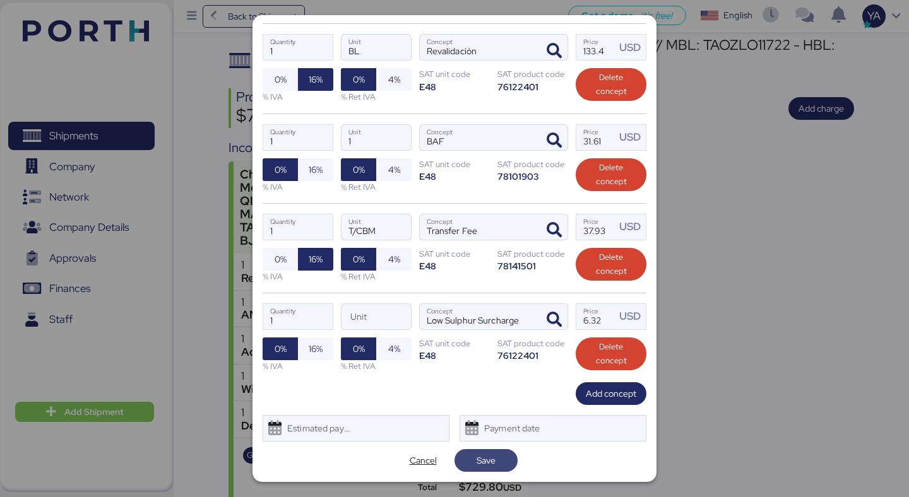
click at [493, 461] on span "Save" at bounding box center [485, 460] width 19 height 15
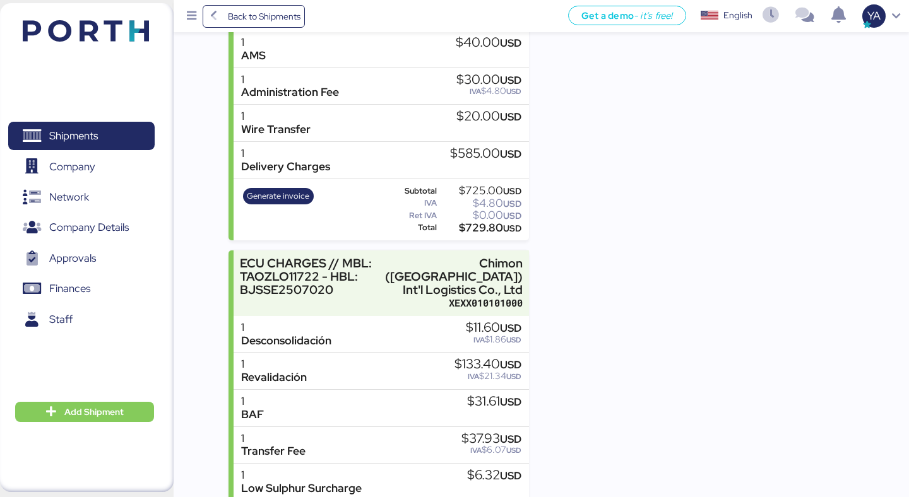
scroll to position [398, 0]
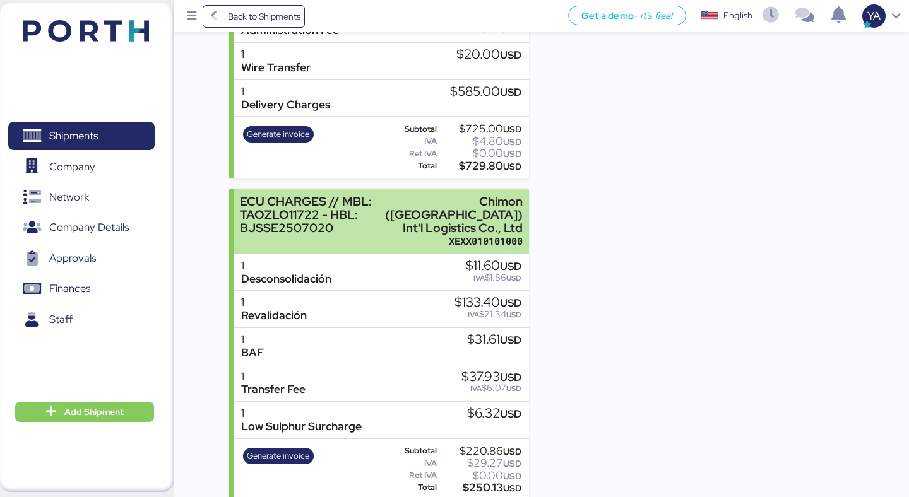
click at [449, 195] on div "Chimon ([GEOGRAPHIC_DATA]) Int'l Logistics Co., Ltd" at bounding box center [454, 215] width 138 height 40
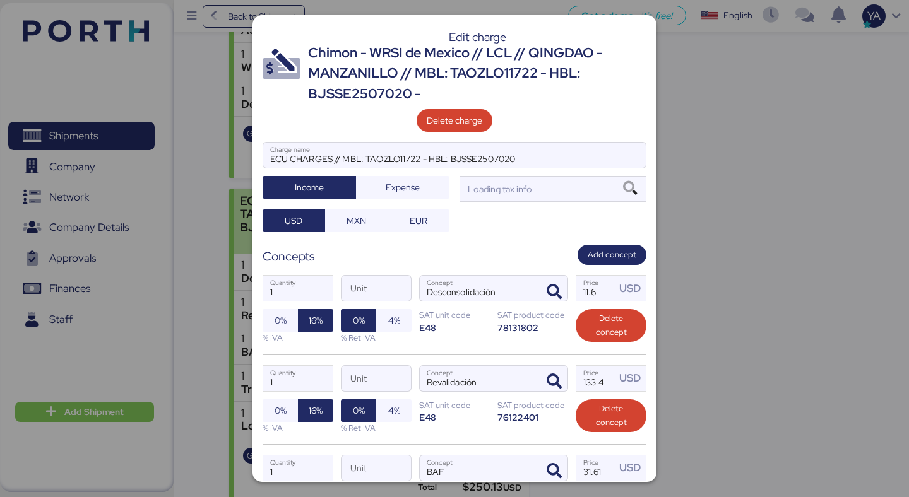
scroll to position [0, 0]
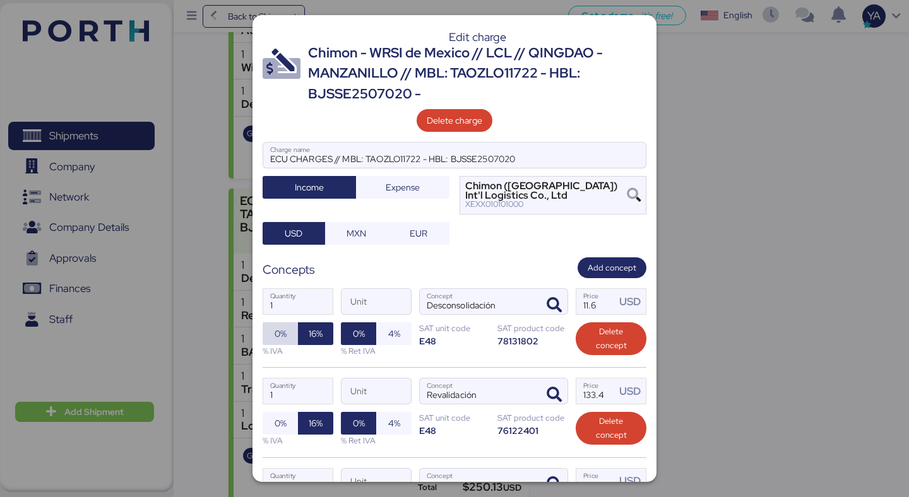
click at [273, 332] on span "0%" at bounding box center [280, 334] width 15 height 18
click at [281, 433] on span "0%" at bounding box center [280, 423] width 35 height 23
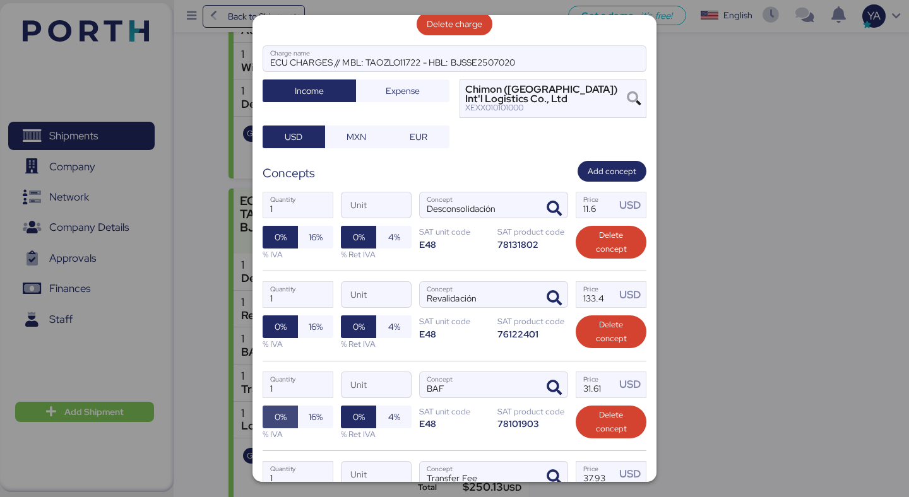
click at [280, 423] on span "0%" at bounding box center [281, 417] width 12 height 15
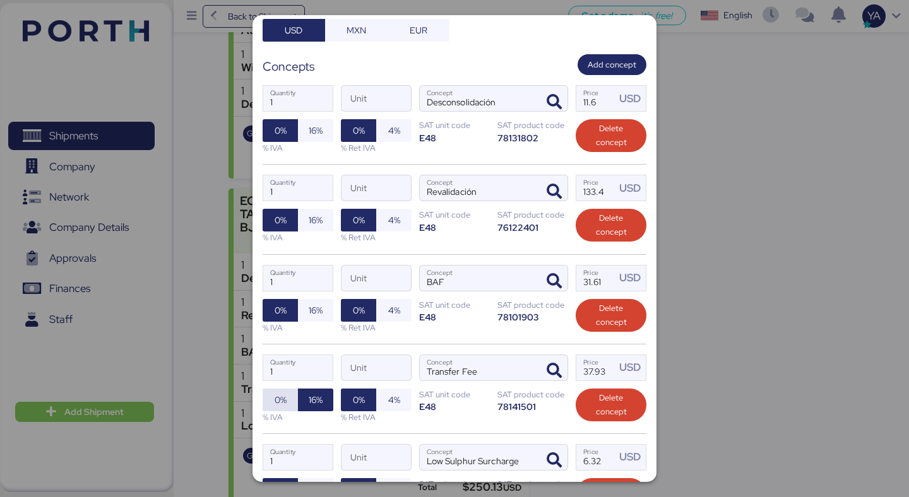
click at [279, 397] on span "0%" at bounding box center [281, 400] width 12 height 15
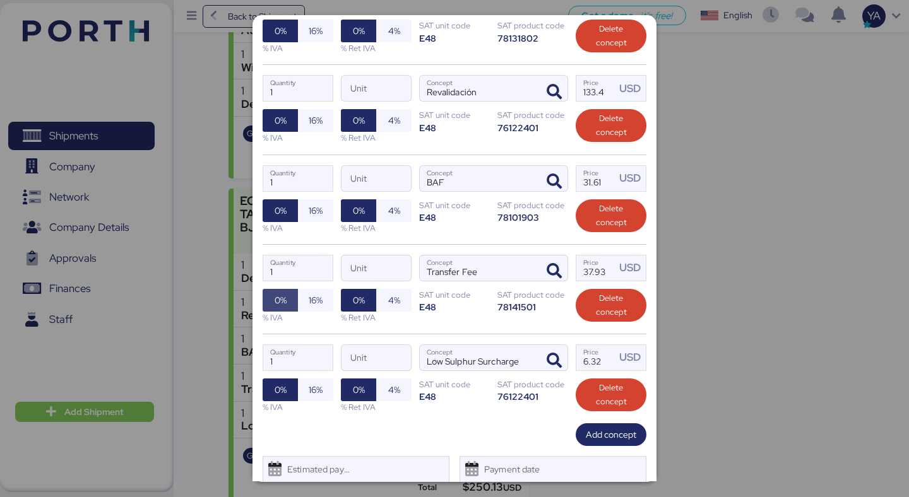
scroll to position [312, 0]
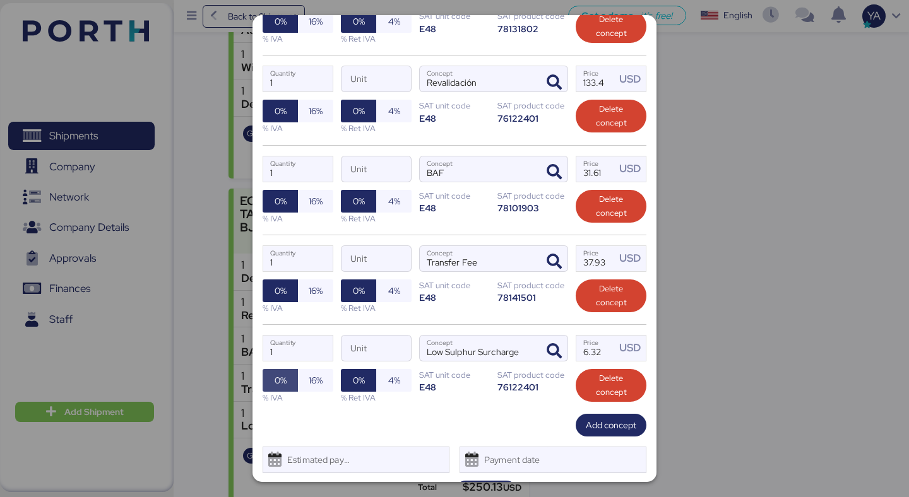
click at [281, 388] on span "0%" at bounding box center [280, 381] width 15 height 18
click at [540, 415] on div "Add concept" at bounding box center [455, 425] width 384 height 23
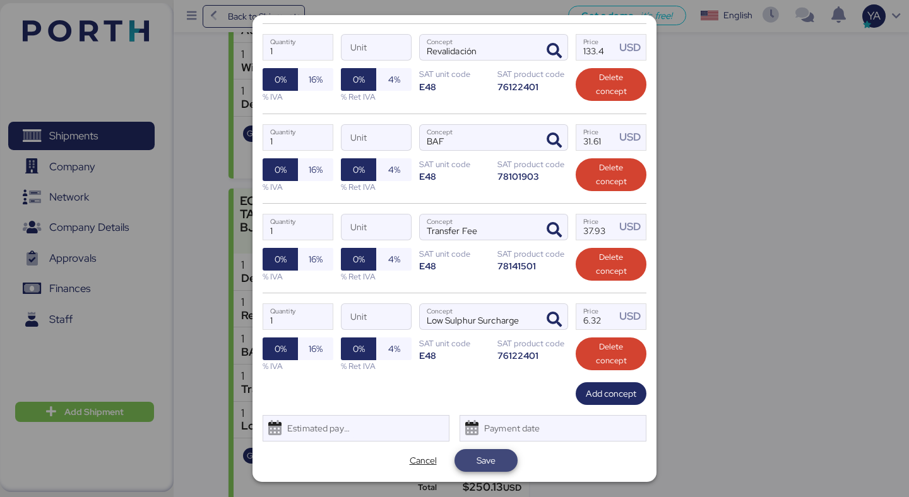
click at [471, 471] on span "Save" at bounding box center [485, 460] width 63 height 23
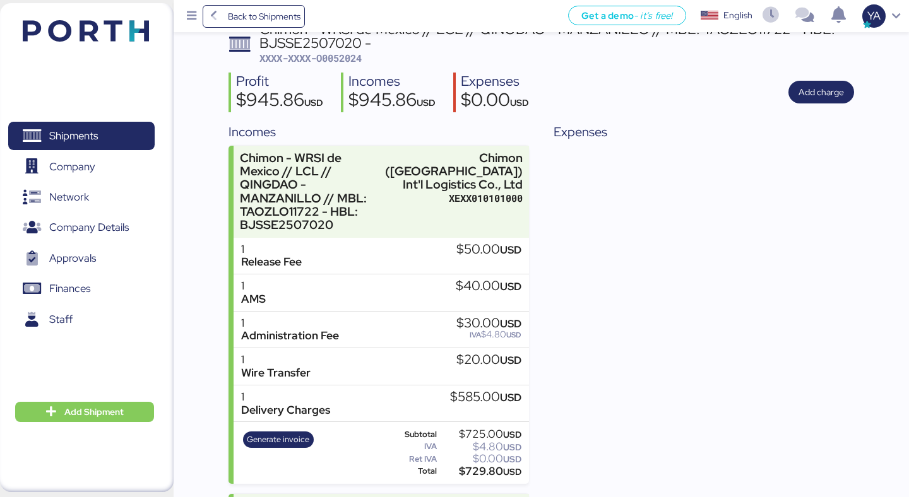
scroll to position [92, 0]
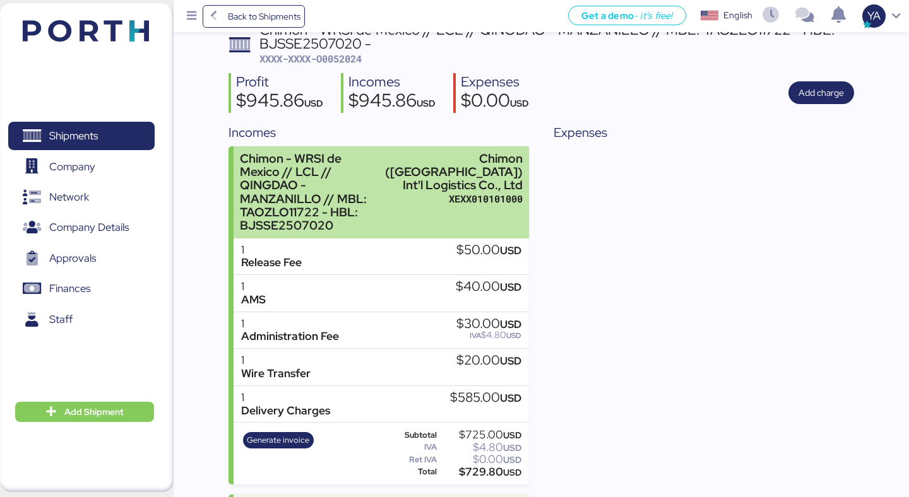
click at [485, 206] on div "XEXX010101000" at bounding box center [454, 198] width 138 height 13
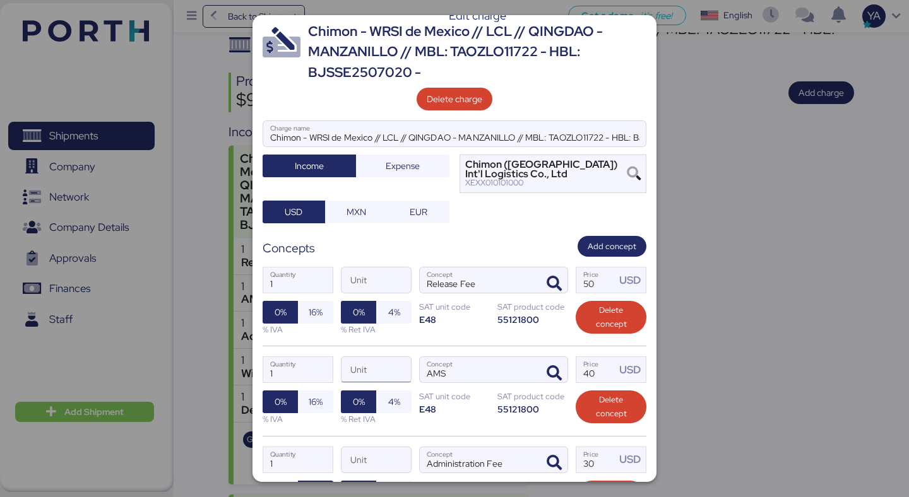
scroll to position [28, 0]
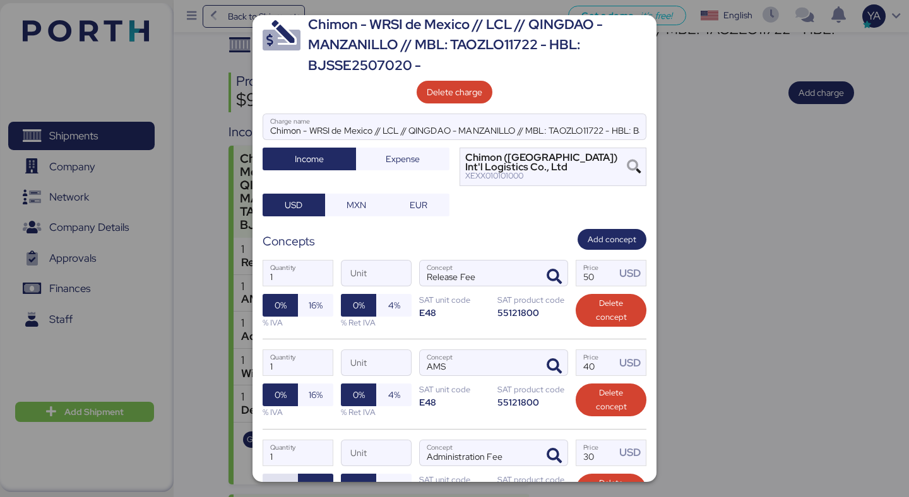
click at [275, 476] on span "0%" at bounding box center [280, 485] width 15 height 18
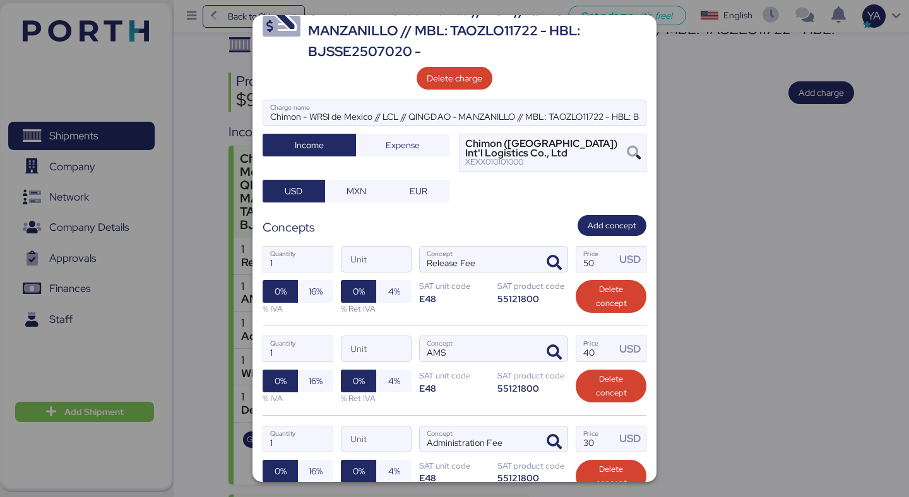
click at [405, 174] on div "Chimon - WRSI de Mexico // LCL // QINGDAO - MANZANILLO // MBL: TAOZLO11722 - HB…" at bounding box center [455, 151] width 384 height 103
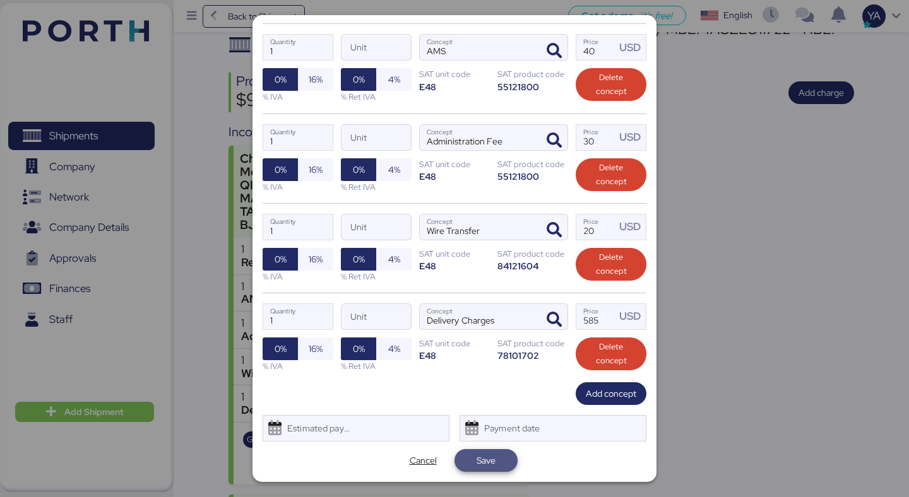
click at [478, 458] on span "Save" at bounding box center [485, 460] width 19 height 15
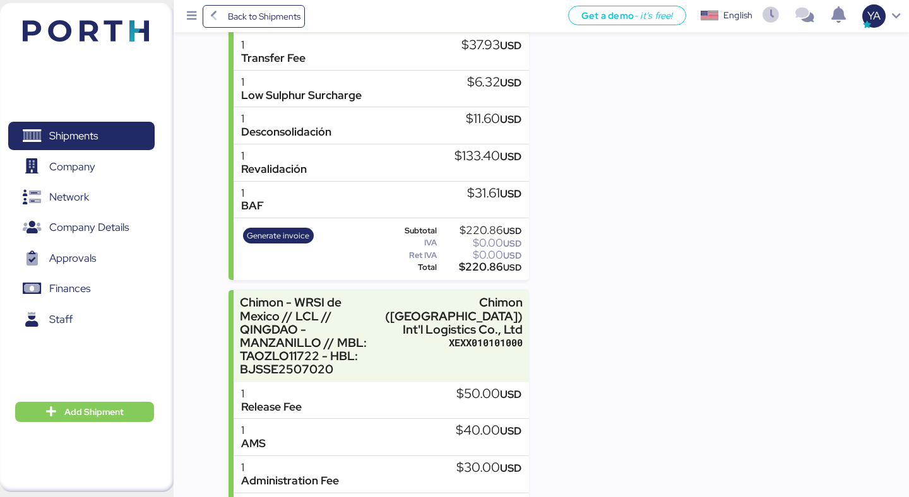
scroll to position [398, 0]
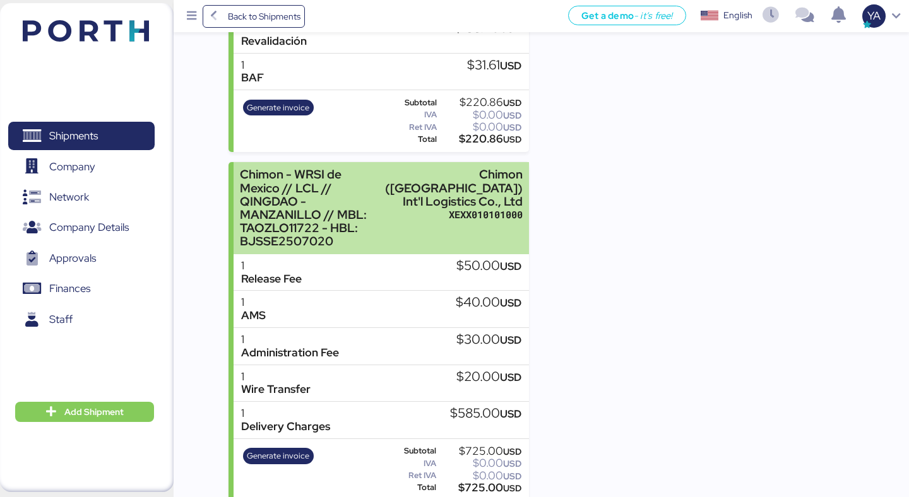
click at [471, 208] on div "Chimon ([GEOGRAPHIC_DATA]) Int'l Logistics Co., Ltd" at bounding box center [454, 188] width 138 height 40
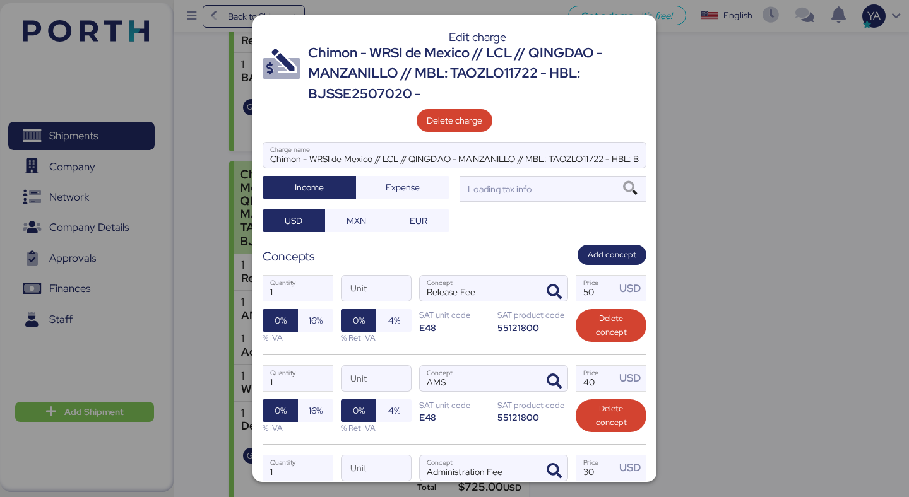
scroll to position [0, 0]
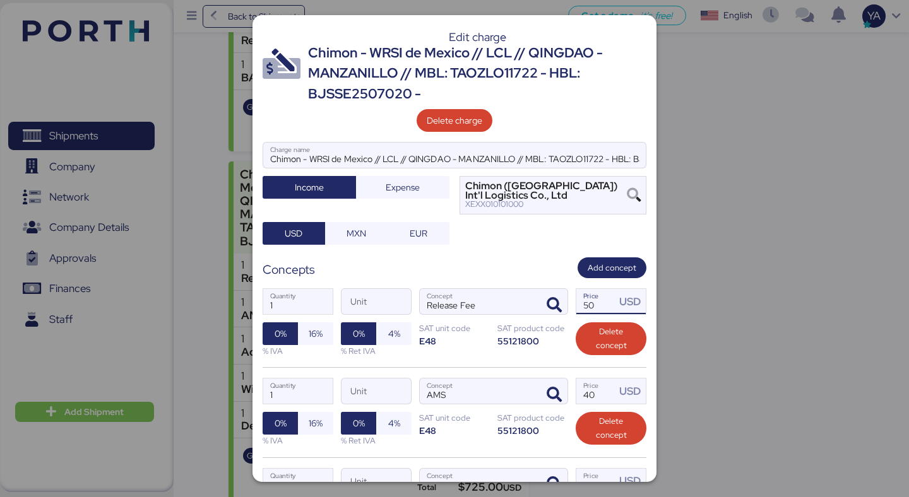
click at [608, 304] on input "50" at bounding box center [595, 301] width 39 height 25
type input "5"
type input "50"
click at [520, 254] on div "Edit charge Chimon - WRSI de Mexico // LCL // QINGDAO - MANZANILLO // MBL: TAOZ…" at bounding box center [454, 248] width 404 height 467
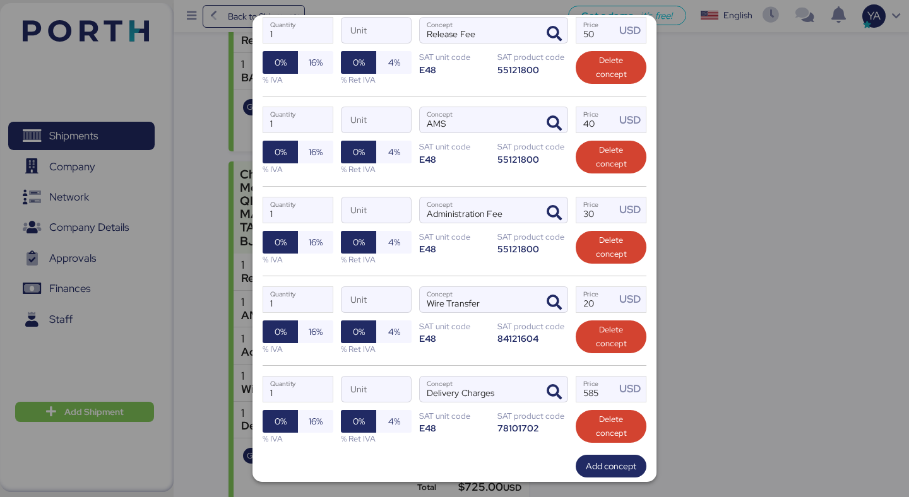
scroll to position [344, 0]
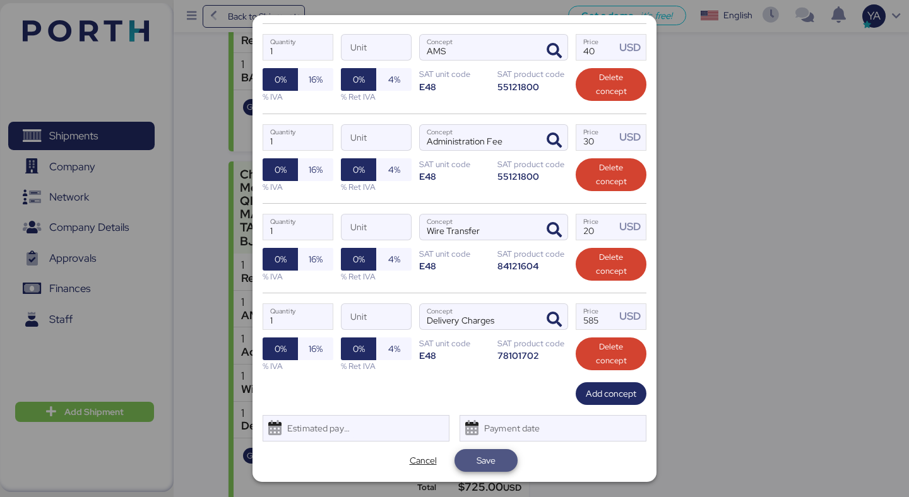
click at [492, 470] on span "Save" at bounding box center [485, 460] width 63 height 23
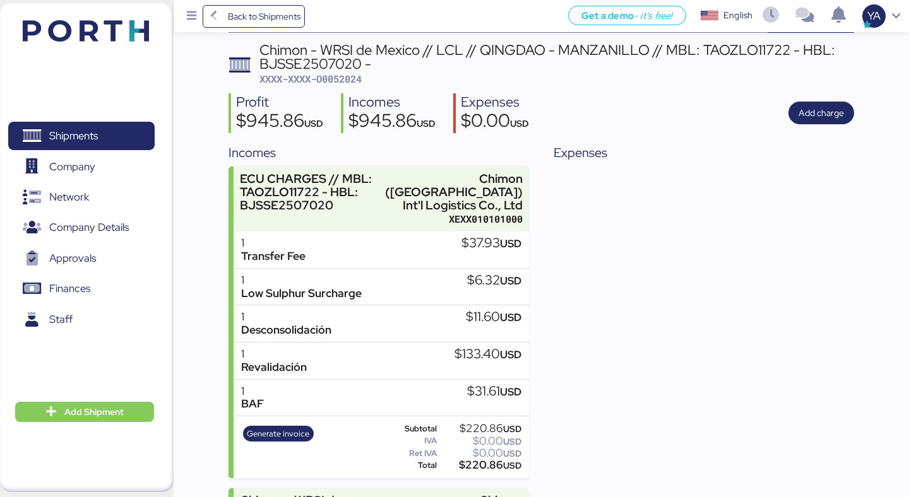
scroll to position [82, 0]
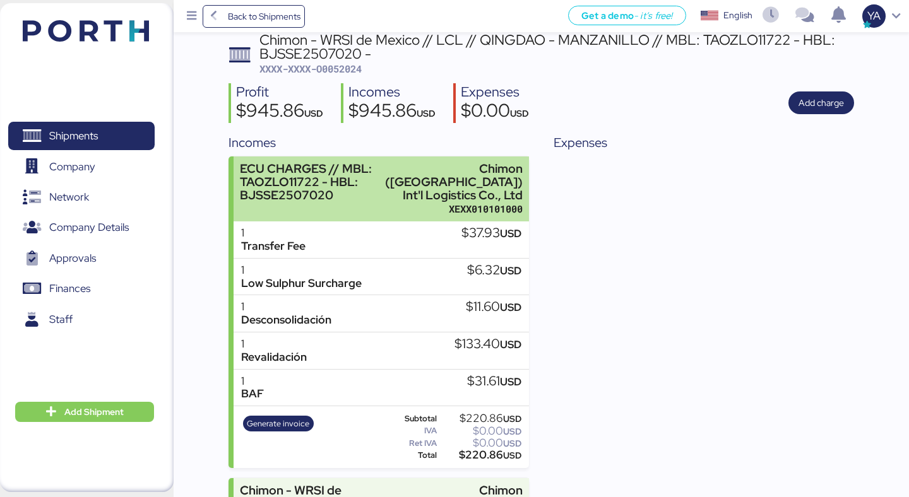
click at [496, 204] on div "XEXX010101000" at bounding box center [454, 209] width 138 height 13
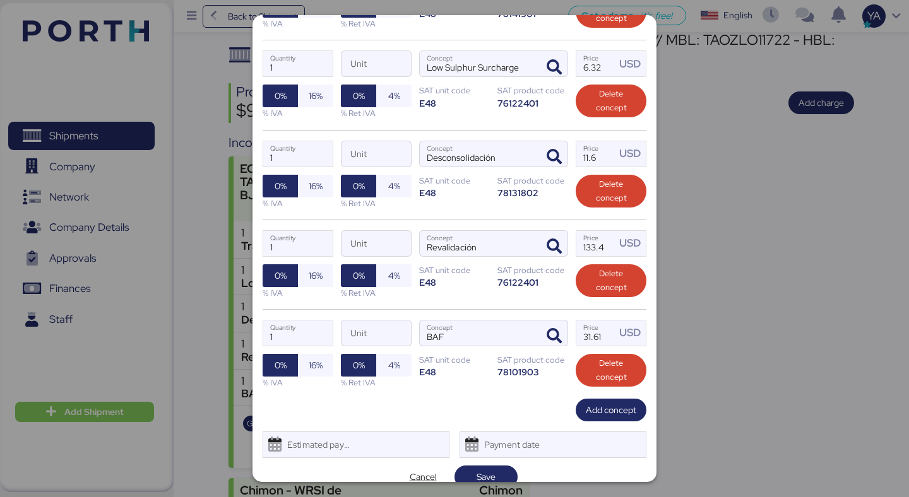
scroll to position [344, 0]
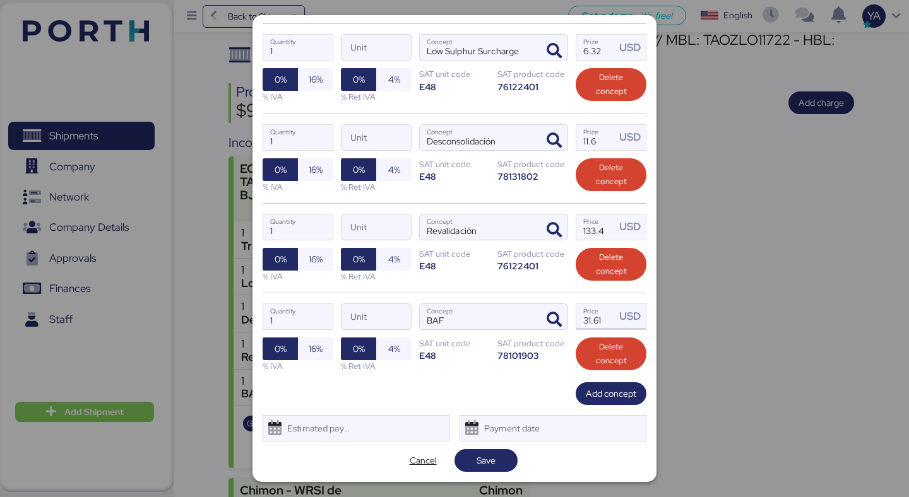
click at [614, 311] on input "31.61" at bounding box center [595, 316] width 39 height 25
click at [614, 321] on input "31.61" at bounding box center [595, 316] width 39 height 25
type input "31.6"
click at [483, 454] on span "Save" at bounding box center [485, 460] width 19 height 15
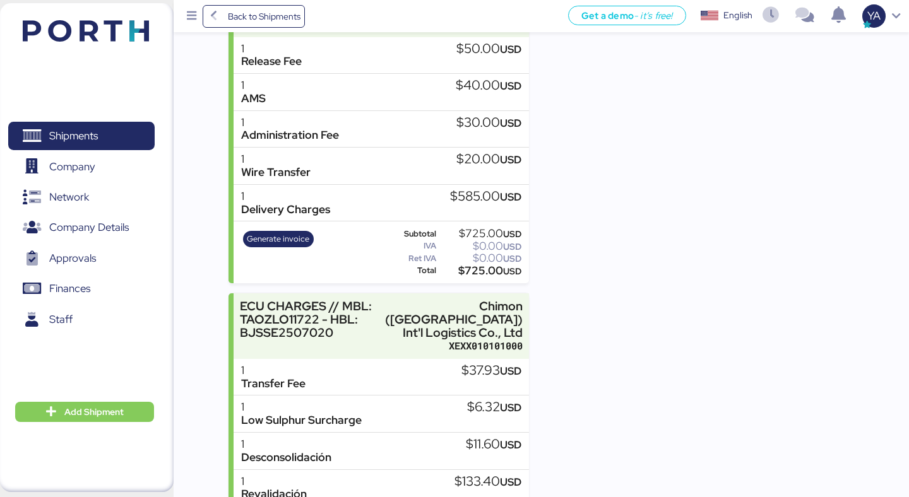
scroll to position [302, 0]
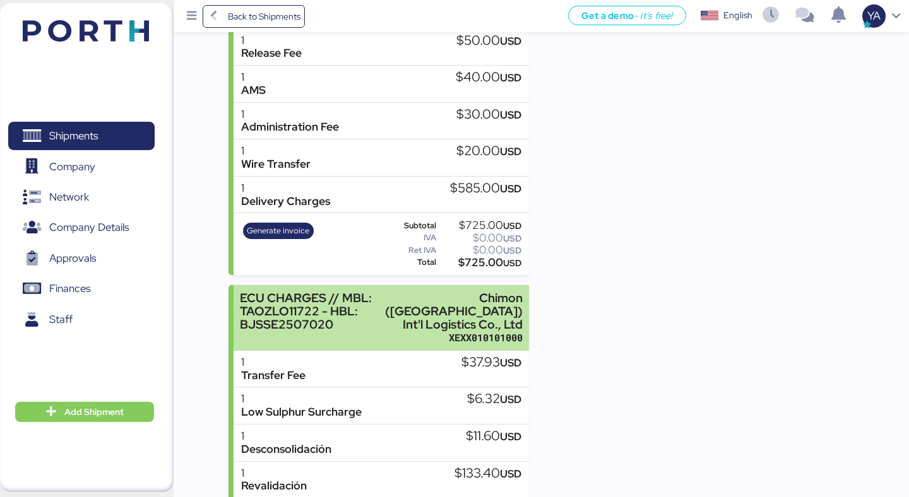
click at [493, 331] on div "XEXX010101000" at bounding box center [454, 337] width 138 height 13
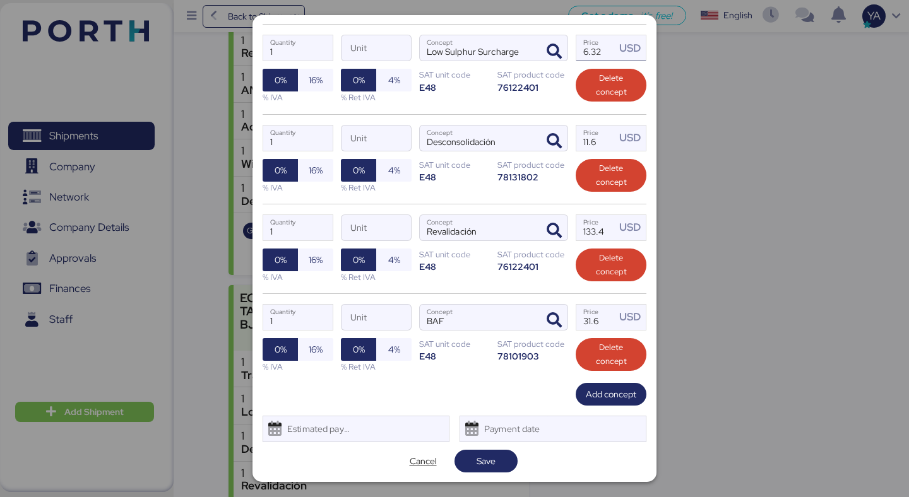
scroll to position [344, 0]
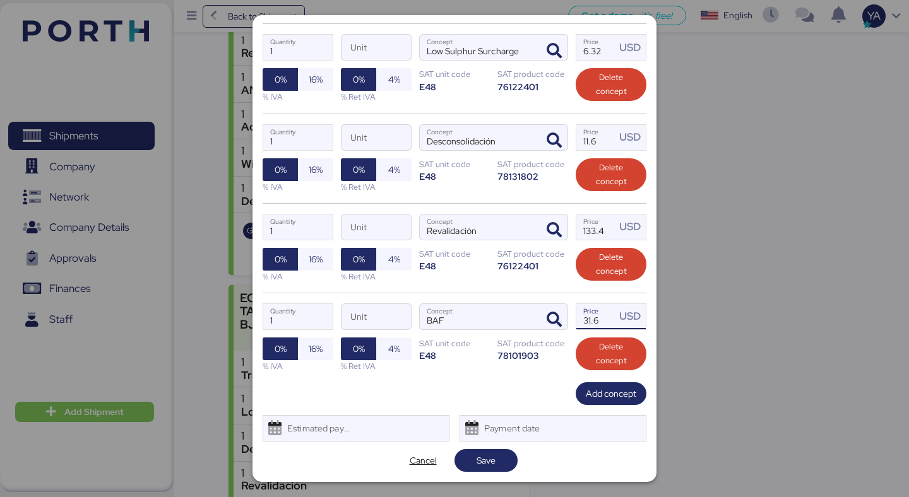
click at [608, 322] on input "31.6" at bounding box center [595, 316] width 39 height 25
type input "31.61"
click at [484, 456] on span "Save" at bounding box center [485, 460] width 19 height 15
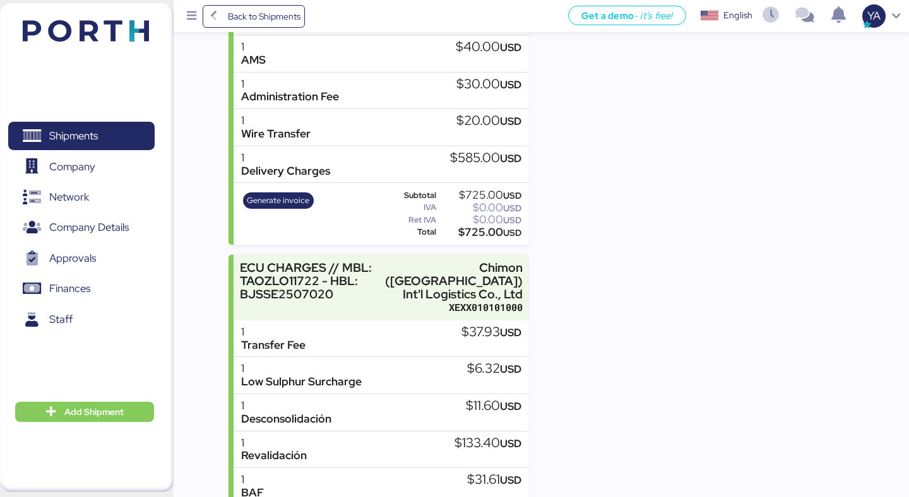
scroll to position [398, 0]
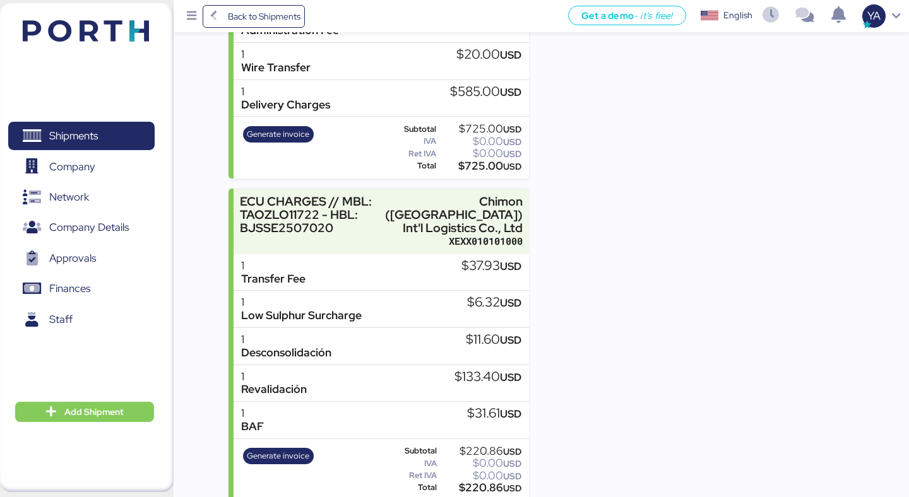
click at [624, 270] on div "Expenses" at bounding box center [703, 159] width 300 height 684
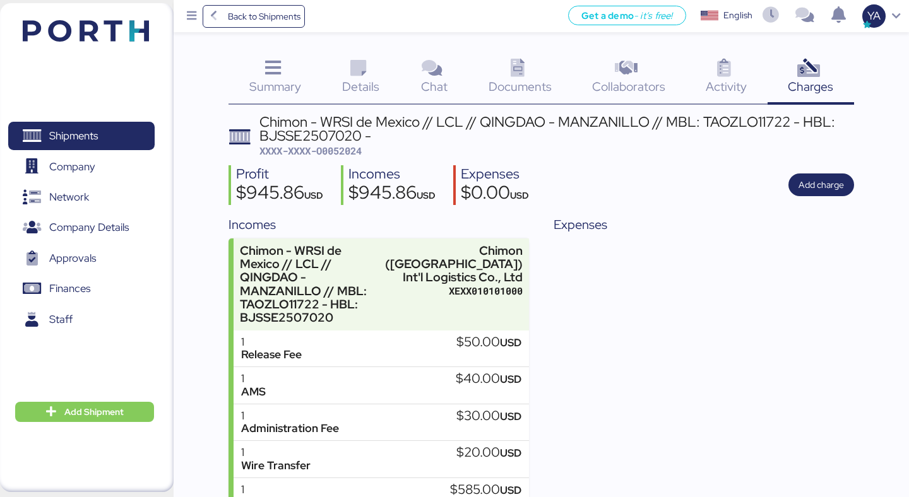
scroll to position [0, 0]
